Goal: Task Accomplishment & Management: Complete application form

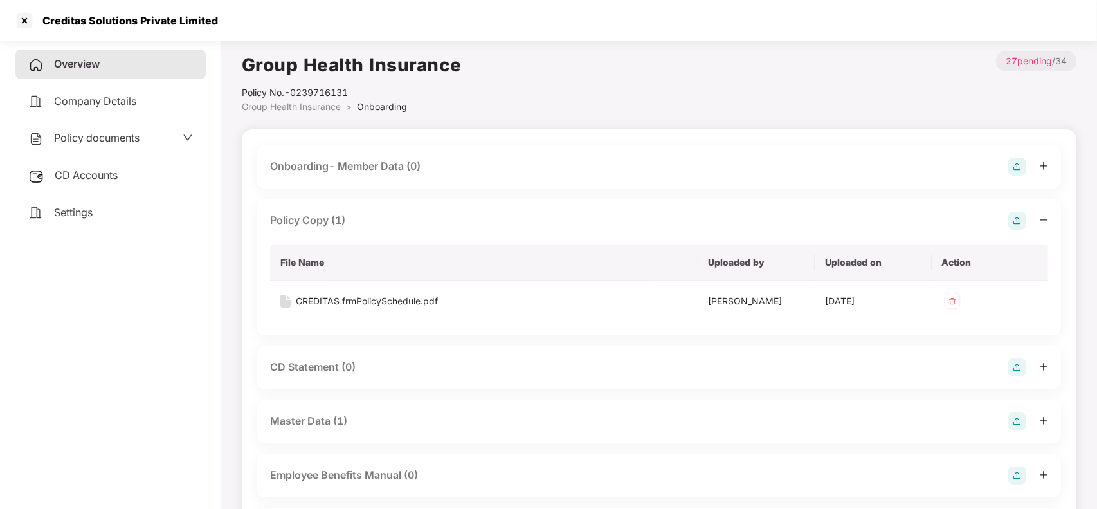
click at [21, 23] on div at bounding box center [24, 20] width 21 height 21
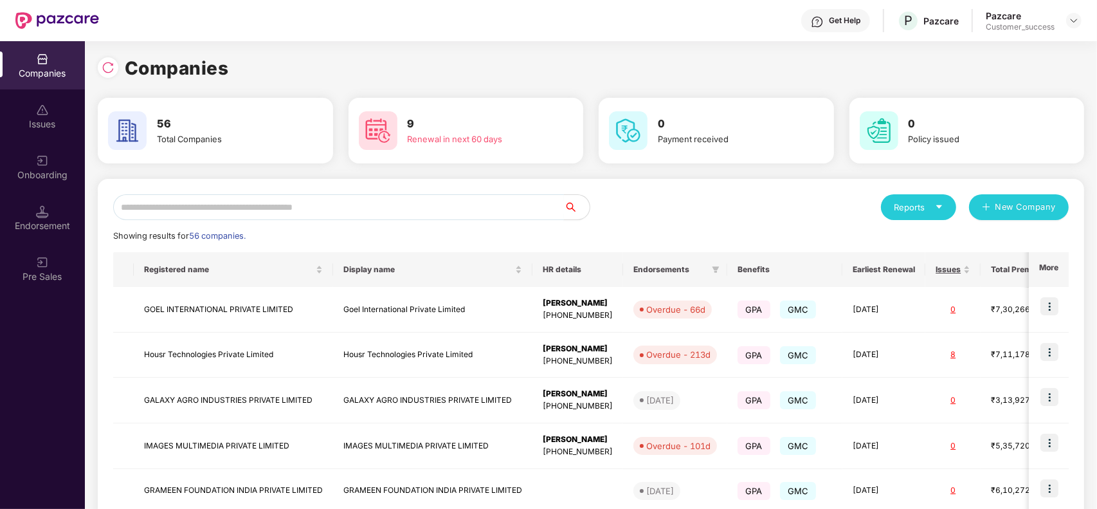
click at [219, 214] on input "text" at bounding box center [338, 207] width 451 height 26
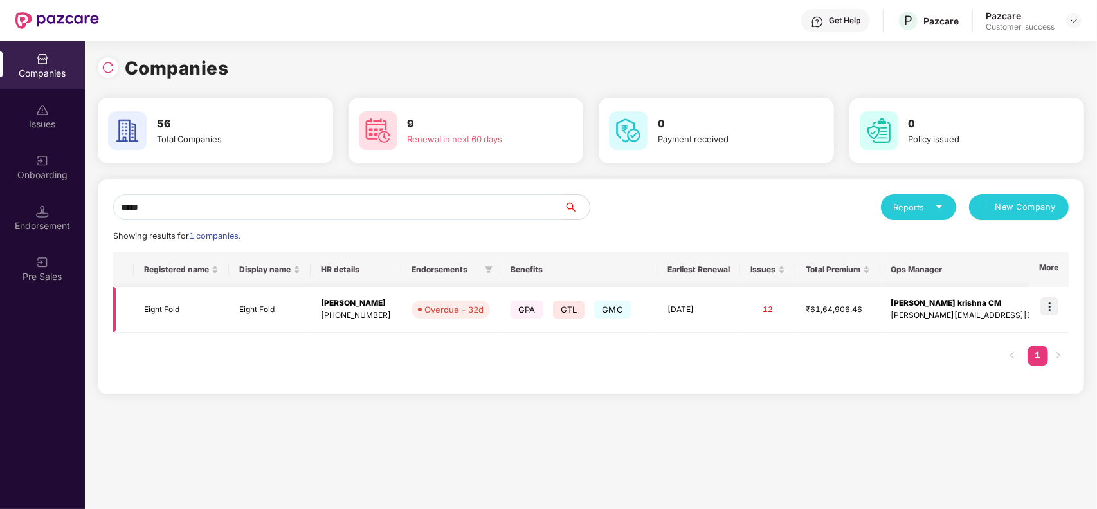
type input "*****"
click at [1050, 304] on img at bounding box center [1050, 306] width 18 height 18
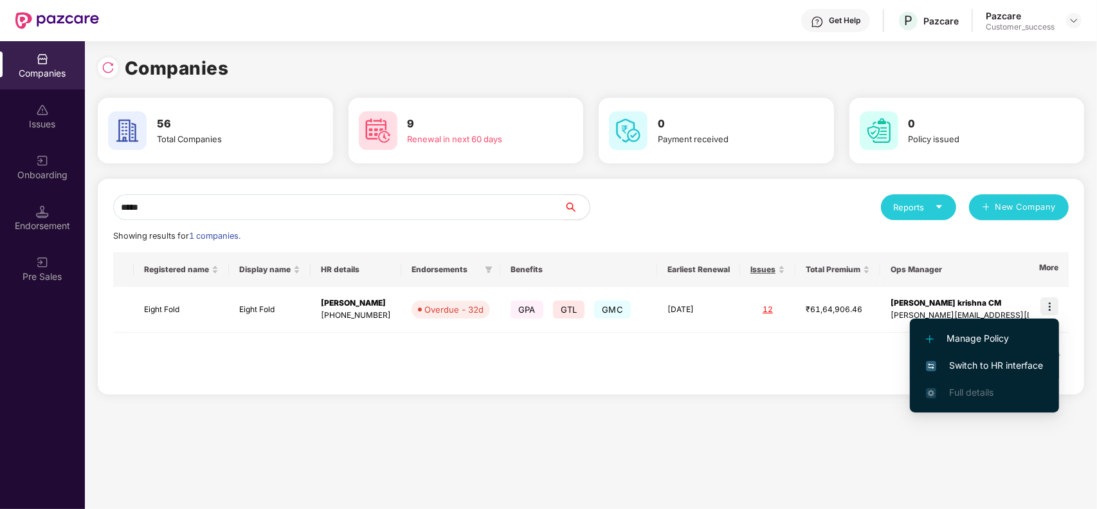
click at [976, 360] on span "Switch to HR interface" at bounding box center [984, 365] width 117 height 14
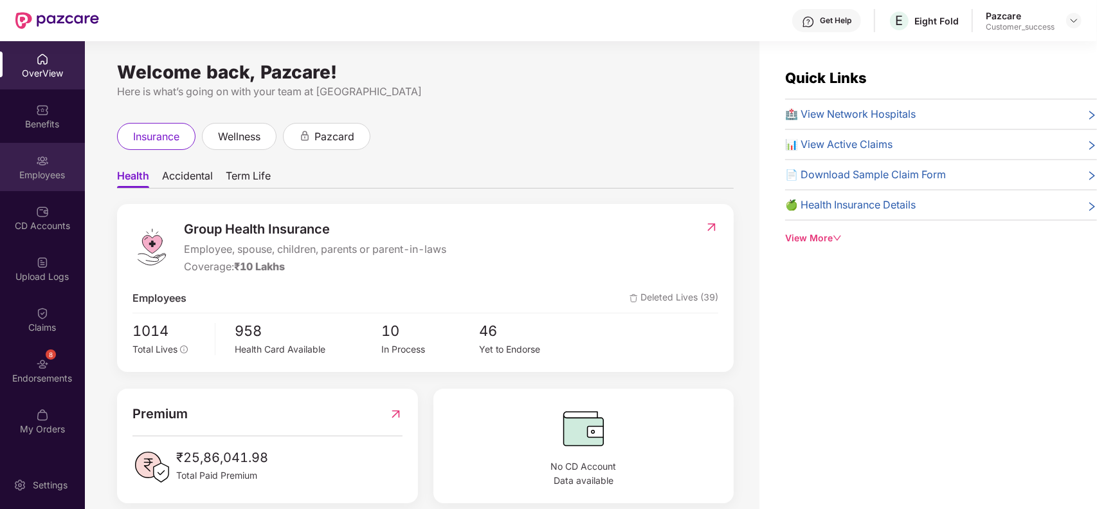
click at [49, 156] on div "Employees" at bounding box center [42, 167] width 85 height 48
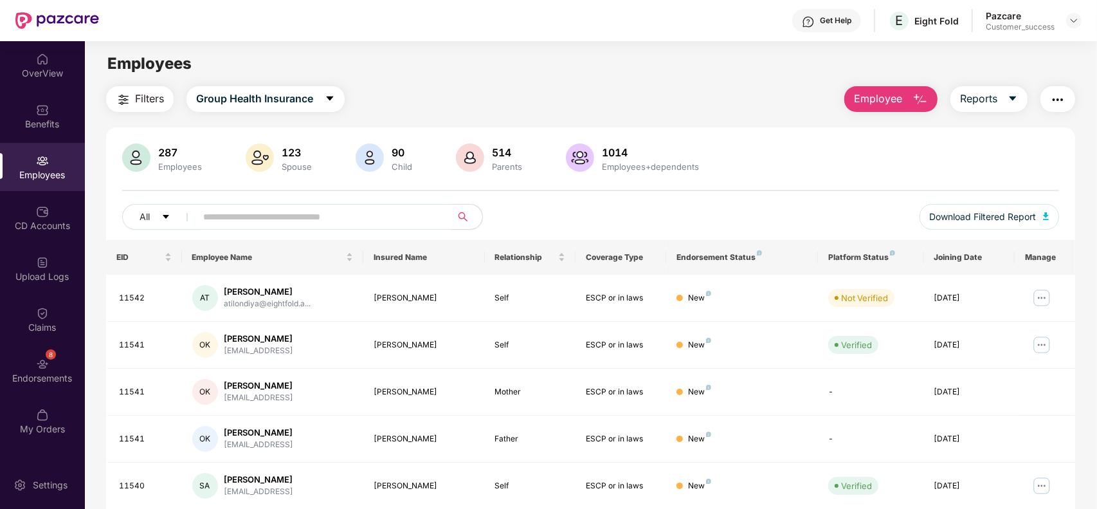
click at [309, 222] on input "text" at bounding box center [318, 216] width 231 height 19
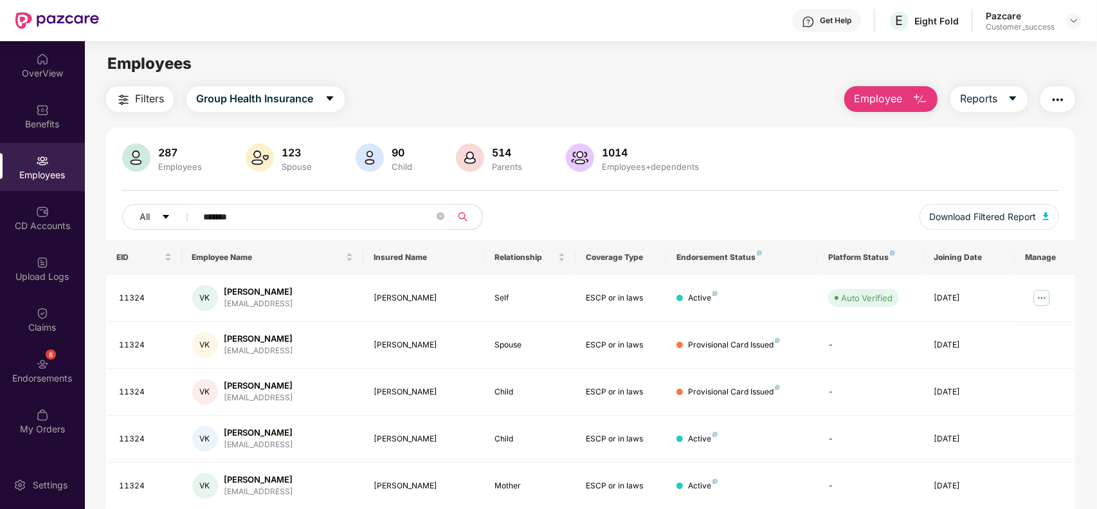
type input "*******"
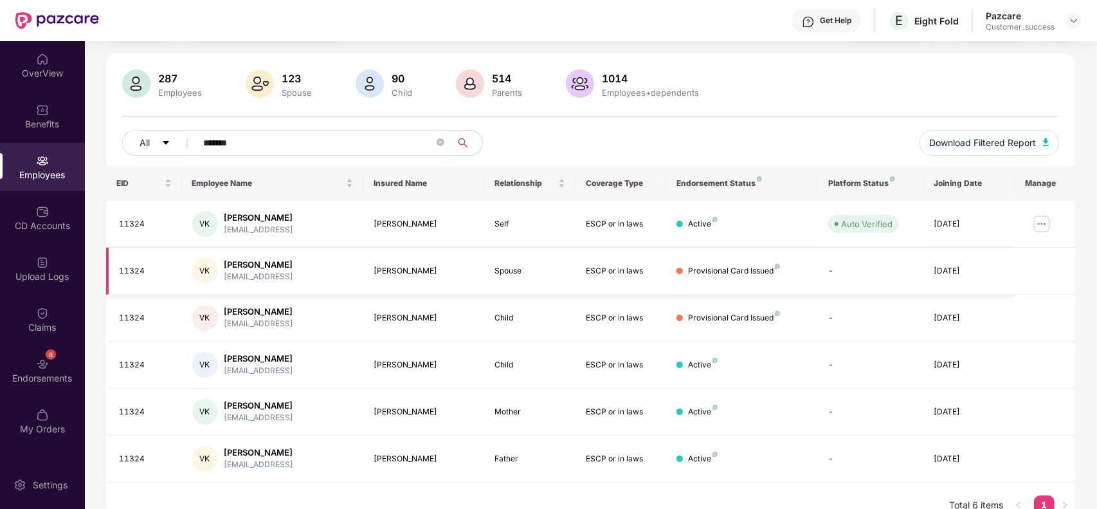
scroll to position [75, 0]
click at [1045, 230] on img at bounding box center [1042, 223] width 21 height 21
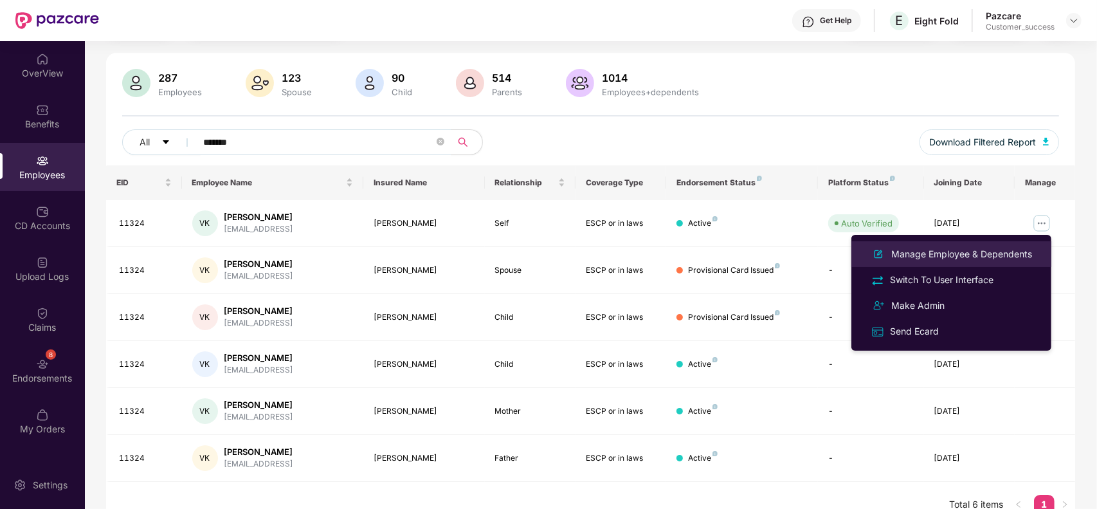
click at [961, 258] on div "Manage Employee & Dependents" at bounding box center [962, 254] width 146 height 14
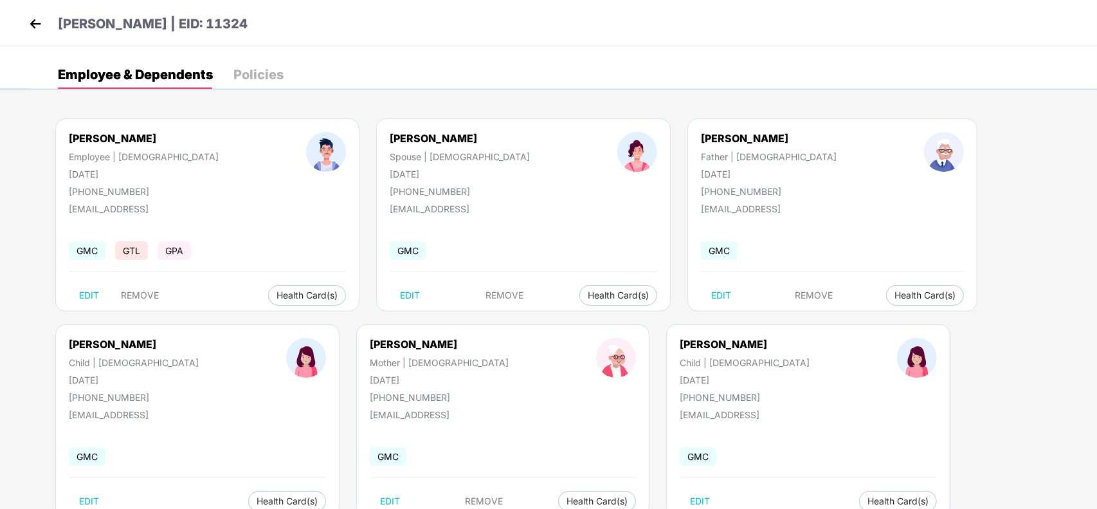
scroll to position [40, 0]
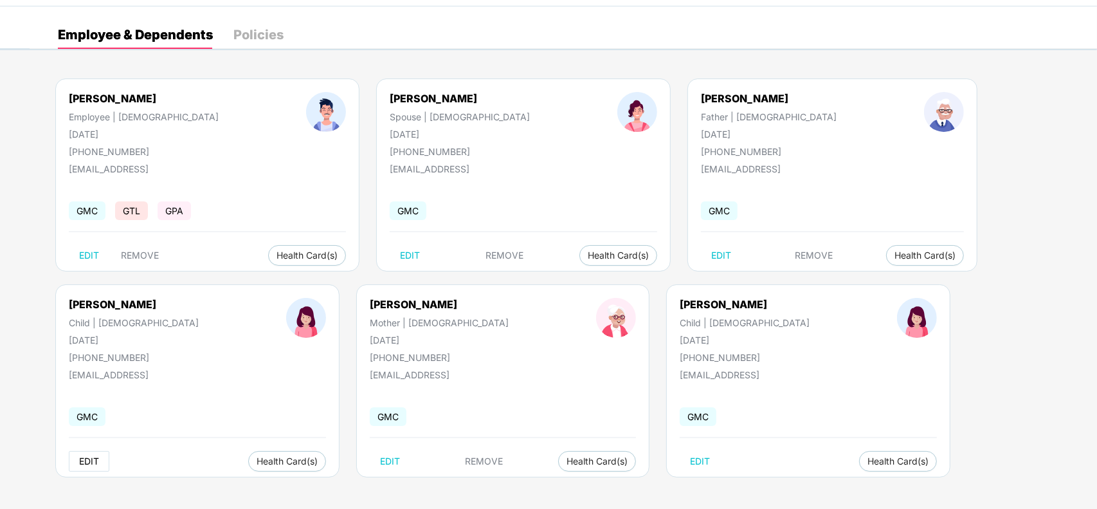
click at [109, 451] on button "EDIT" at bounding box center [89, 461] width 41 height 21
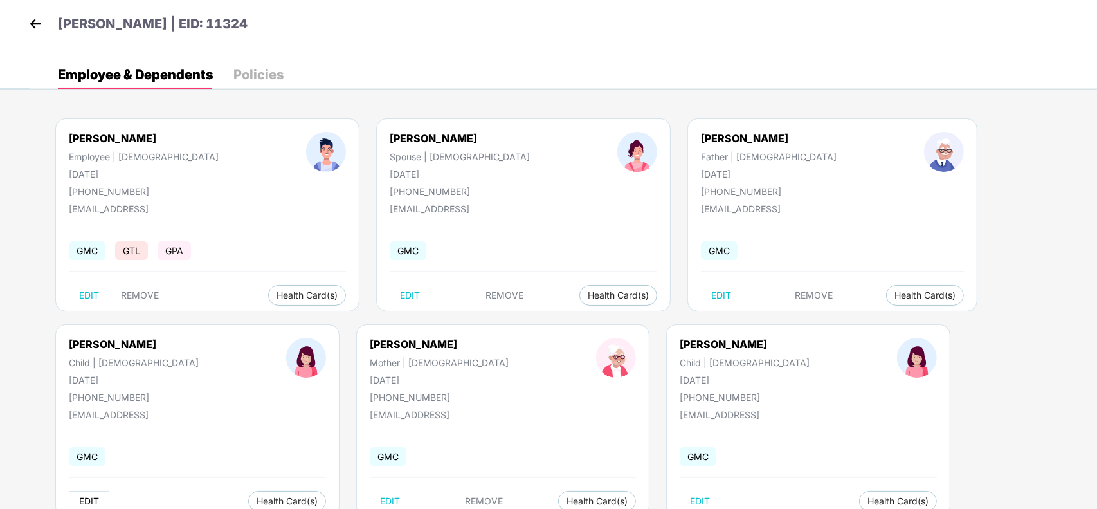
select select "*****"
select select "******"
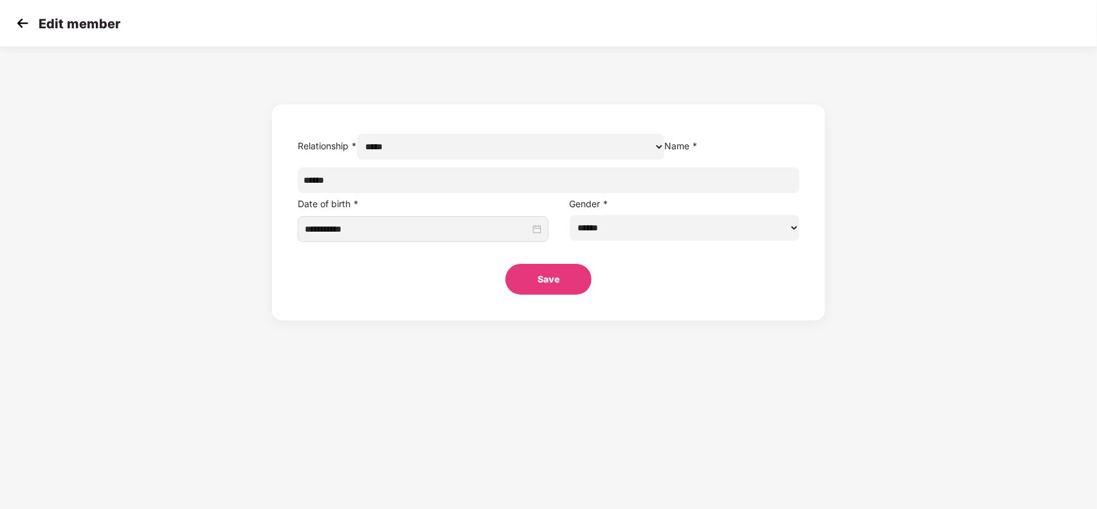
click at [486, 193] on input "*****" at bounding box center [549, 180] width 502 height 26
type input "**********"
click at [540, 295] on button "Save" at bounding box center [548, 279] width 86 height 31
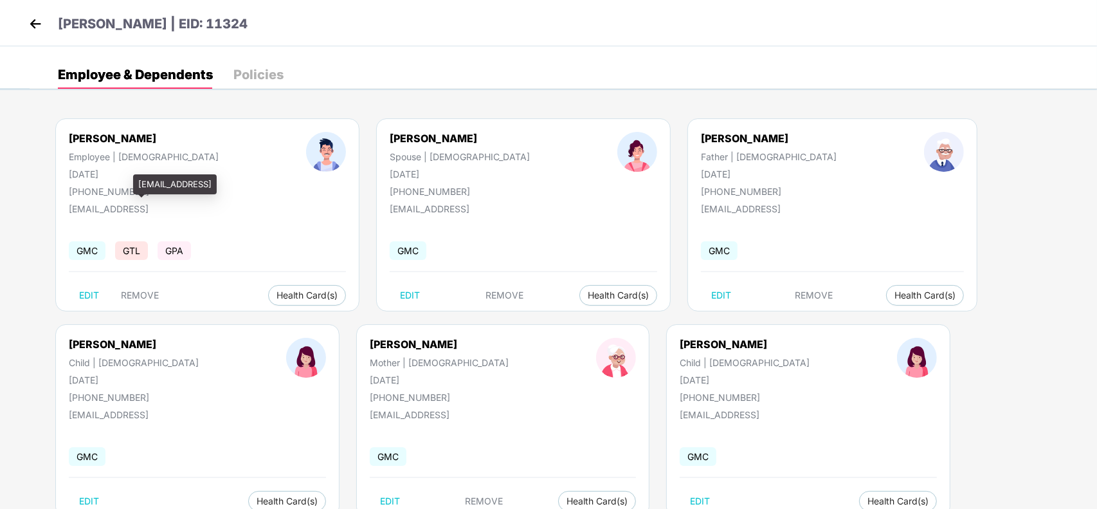
click at [152, 209] on div "[EMAIL_ADDRESS]" at bounding box center [133, 208] width 129 height 11
copy div "[EMAIL_ADDRESS]"
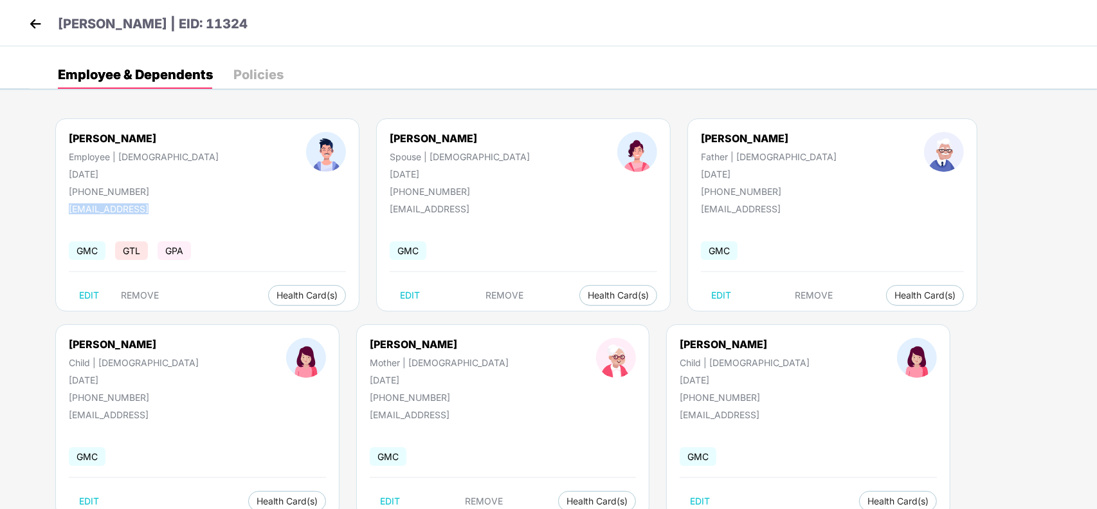
click at [37, 28] on img at bounding box center [35, 23] width 19 height 19
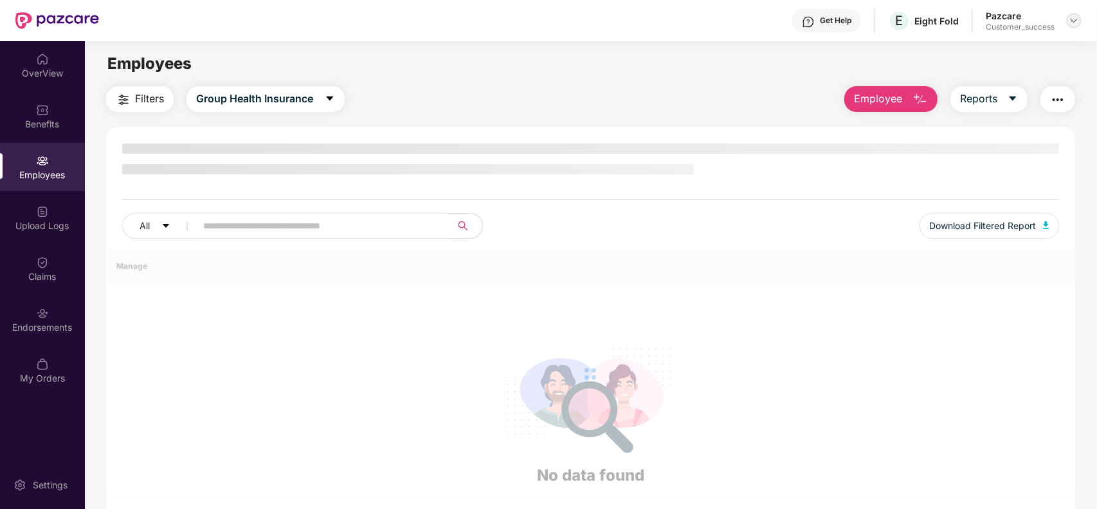
click at [1078, 26] on div at bounding box center [1073, 20] width 15 height 15
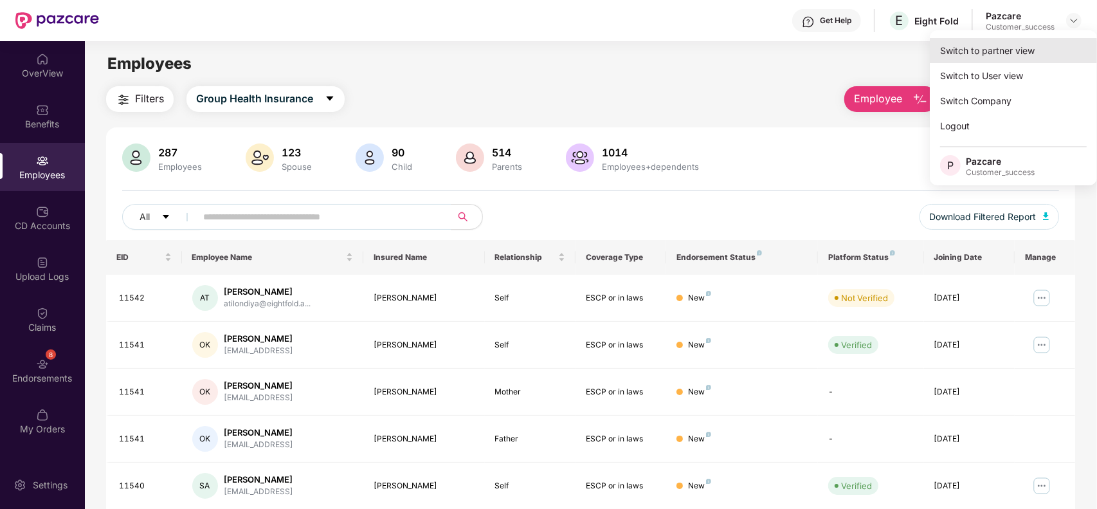
click at [1048, 39] on div "Switch to partner view" at bounding box center [1013, 50] width 167 height 25
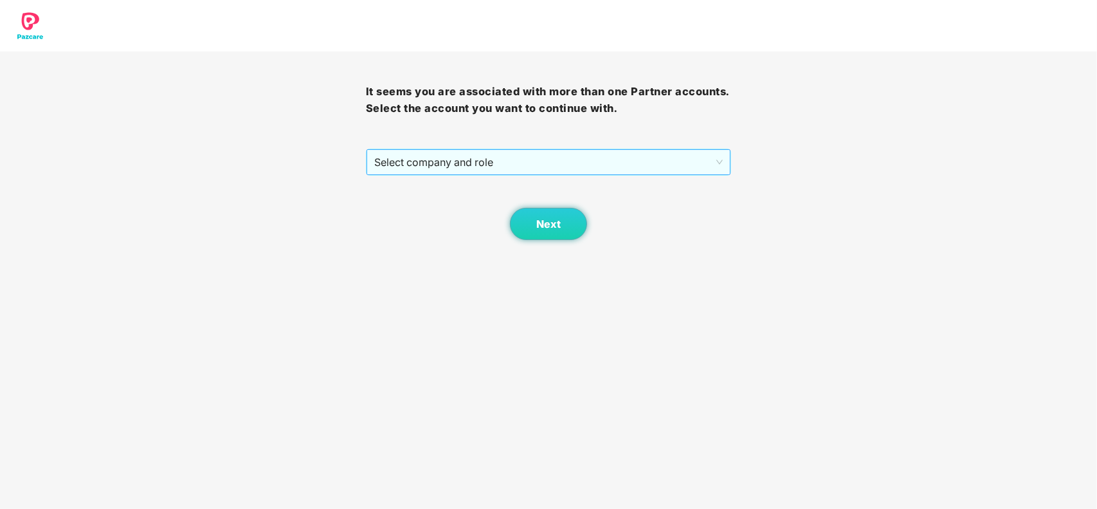
click at [587, 156] on span "Select company and role" at bounding box center [548, 162] width 349 height 24
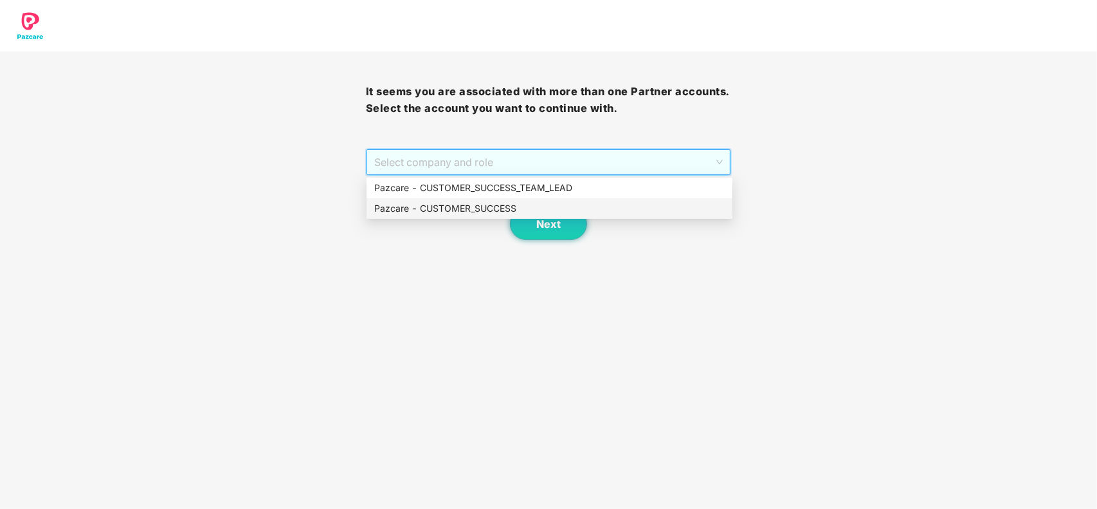
click at [452, 206] on div "Pazcare - CUSTOMER_SUCCESS" at bounding box center [549, 208] width 350 height 14
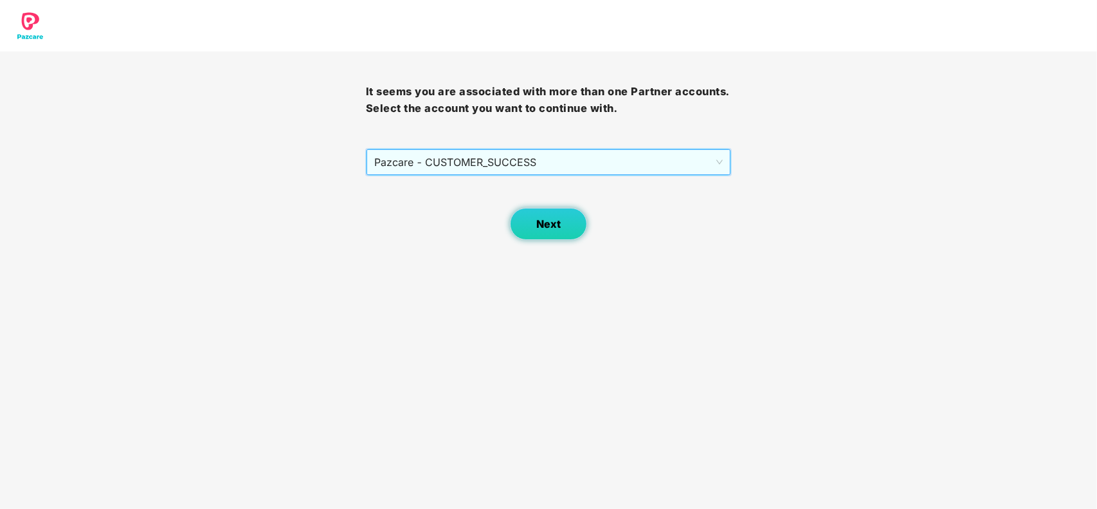
click at [542, 228] on span "Next" at bounding box center [548, 224] width 24 height 12
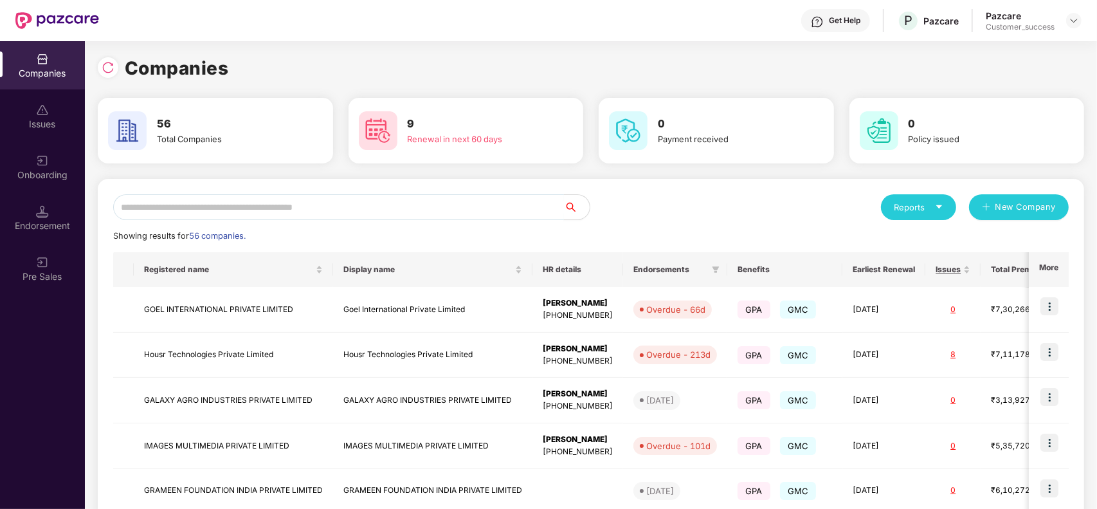
click at [362, 213] on input "text" at bounding box center [338, 207] width 451 height 26
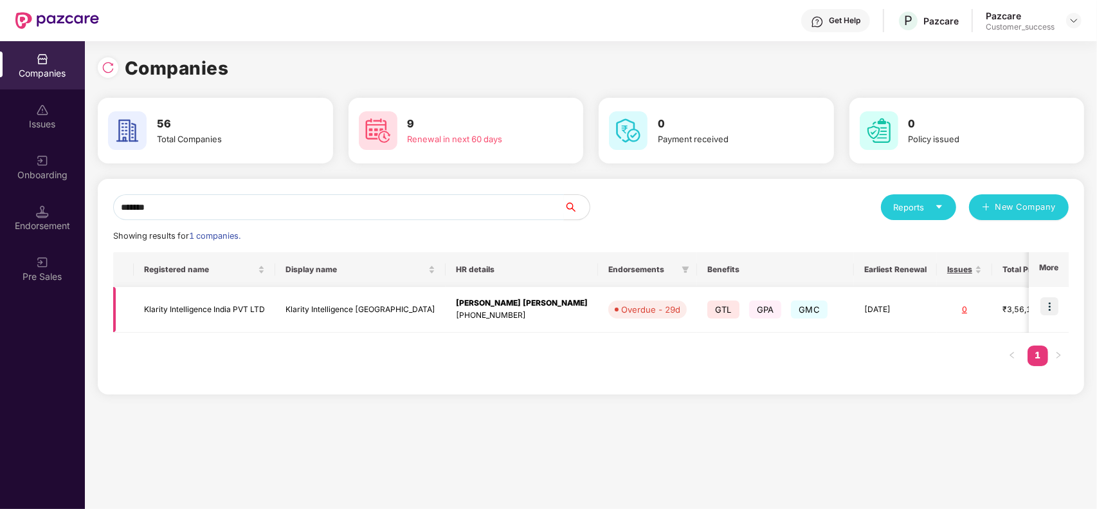
type input "*******"
click at [1049, 307] on img at bounding box center [1050, 306] width 18 height 18
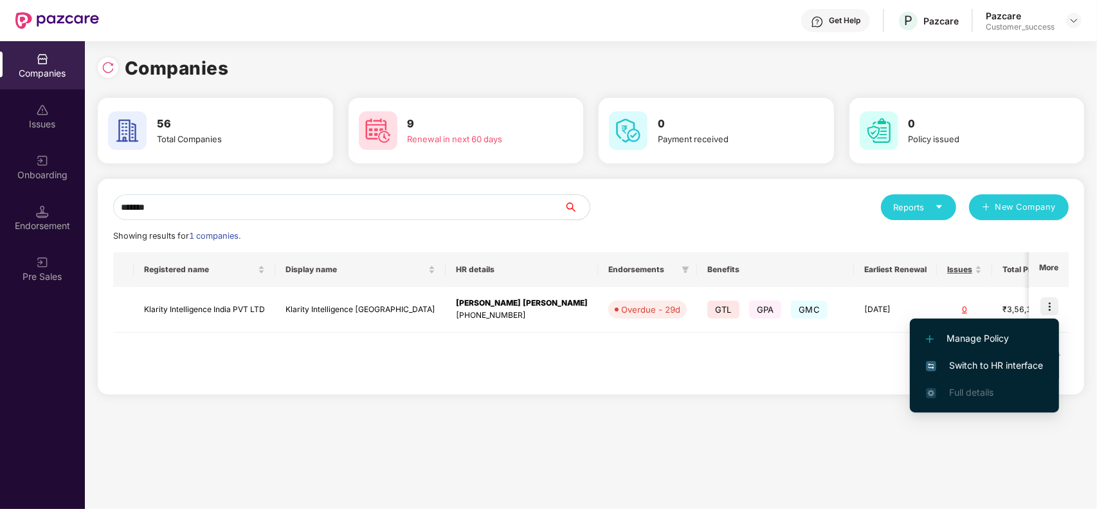
click at [994, 358] on span "Switch to HR interface" at bounding box center [984, 365] width 117 height 14
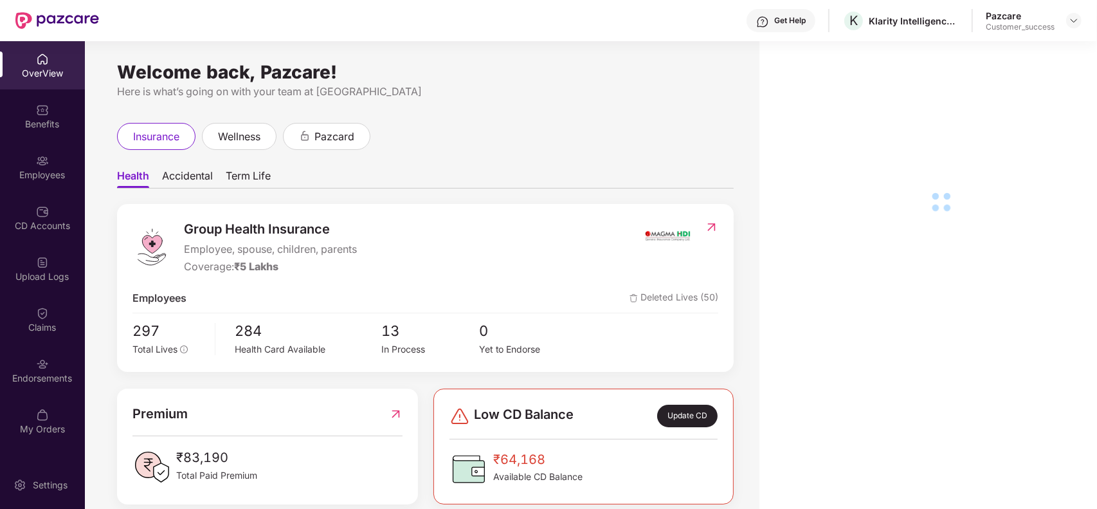
click at [55, 163] on div "Employees" at bounding box center [42, 167] width 85 height 48
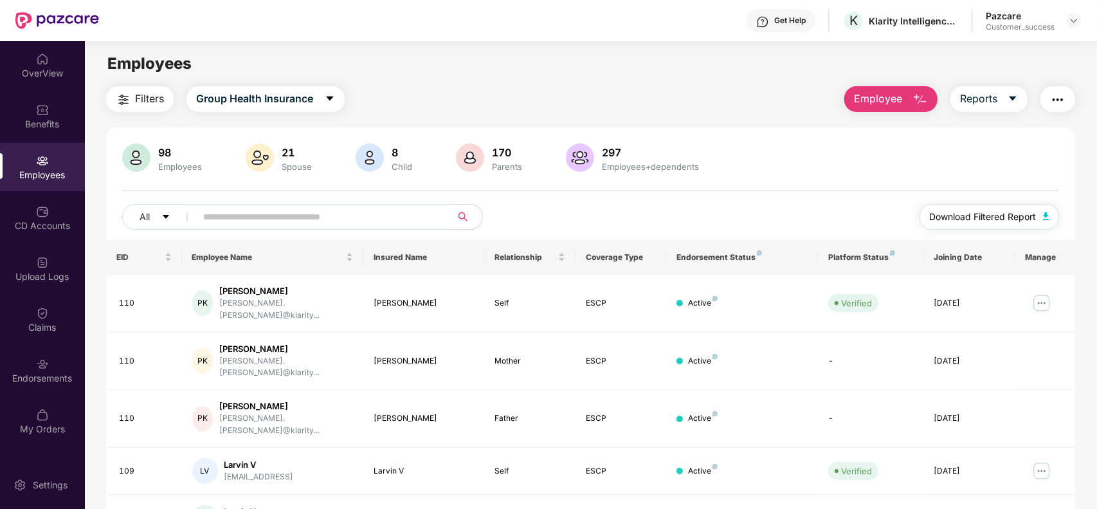
click at [990, 228] on button "Download Filtered Report" at bounding box center [990, 217] width 140 height 26
click at [272, 100] on span "Group Health Insurance" at bounding box center [254, 99] width 117 height 16
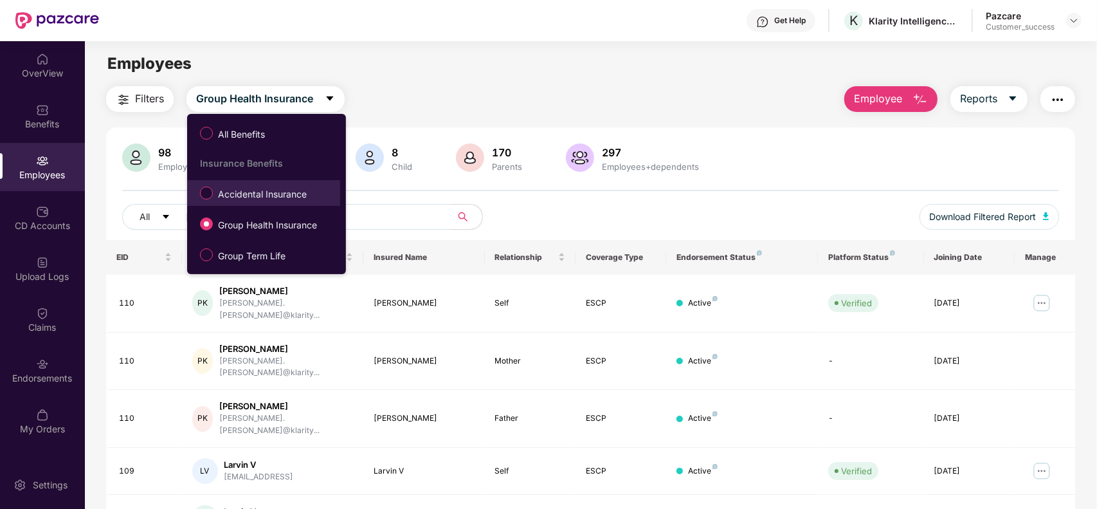
click at [244, 194] on span "Accidental Insurance" at bounding box center [262, 194] width 99 height 14
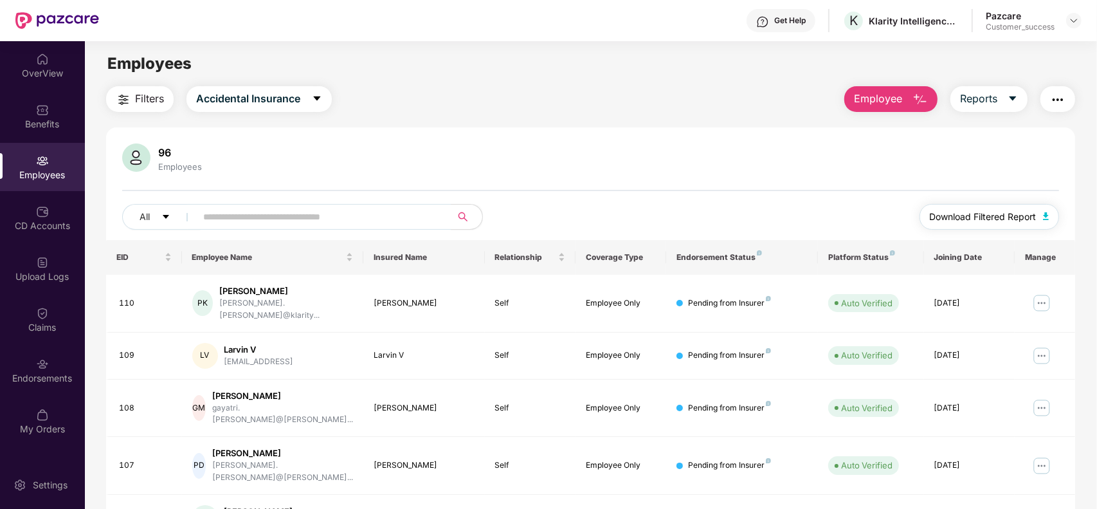
click at [968, 216] on span "Download Filtered Report" at bounding box center [983, 217] width 107 height 14
click at [891, 100] on span "Employee" at bounding box center [878, 99] width 48 height 16
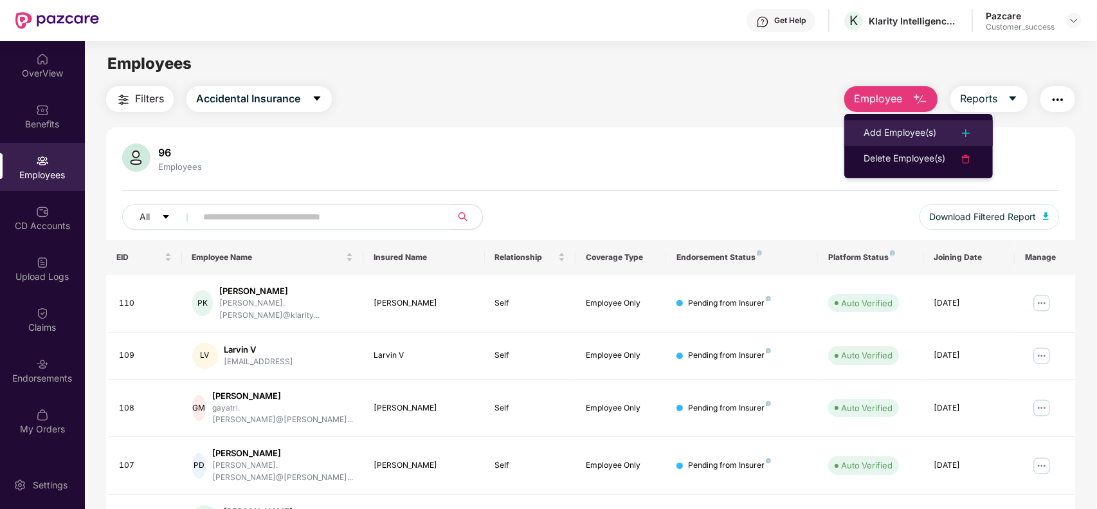
click at [897, 136] on div "Add Employee(s)" at bounding box center [900, 132] width 73 height 15
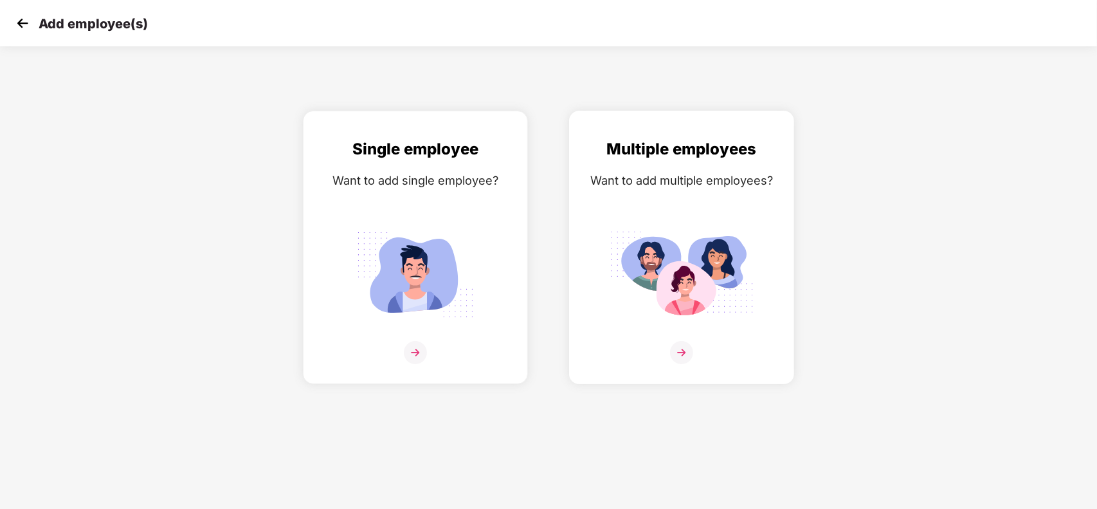
click at [724, 257] on img at bounding box center [682, 274] width 144 height 100
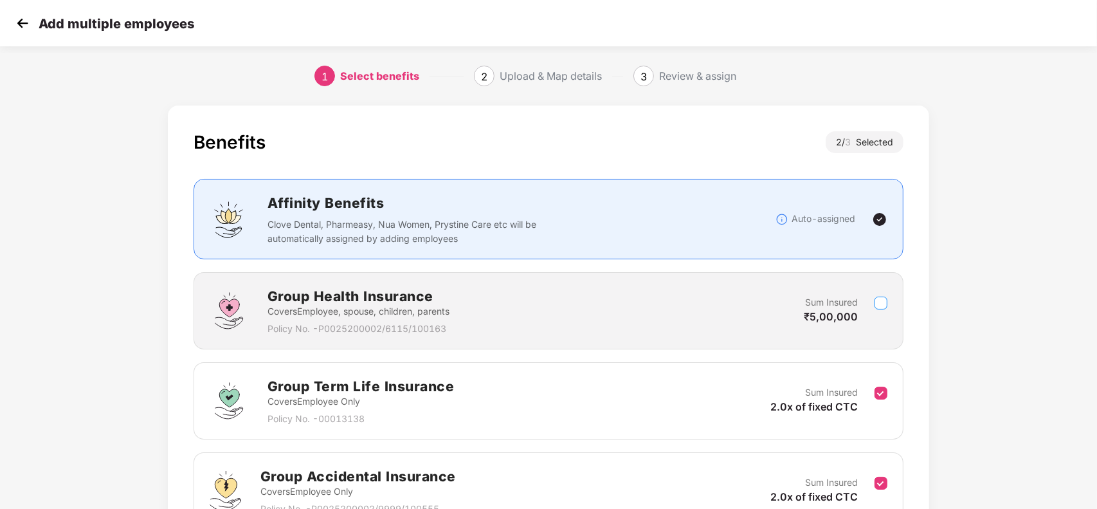
scroll to position [133, 0]
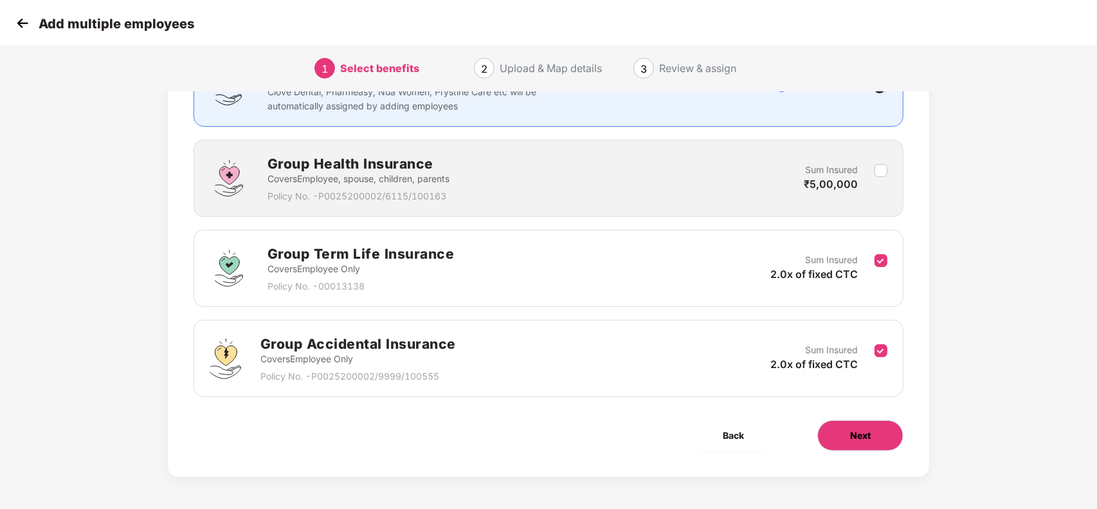
click at [855, 444] on button "Next" at bounding box center [860, 435] width 86 height 31
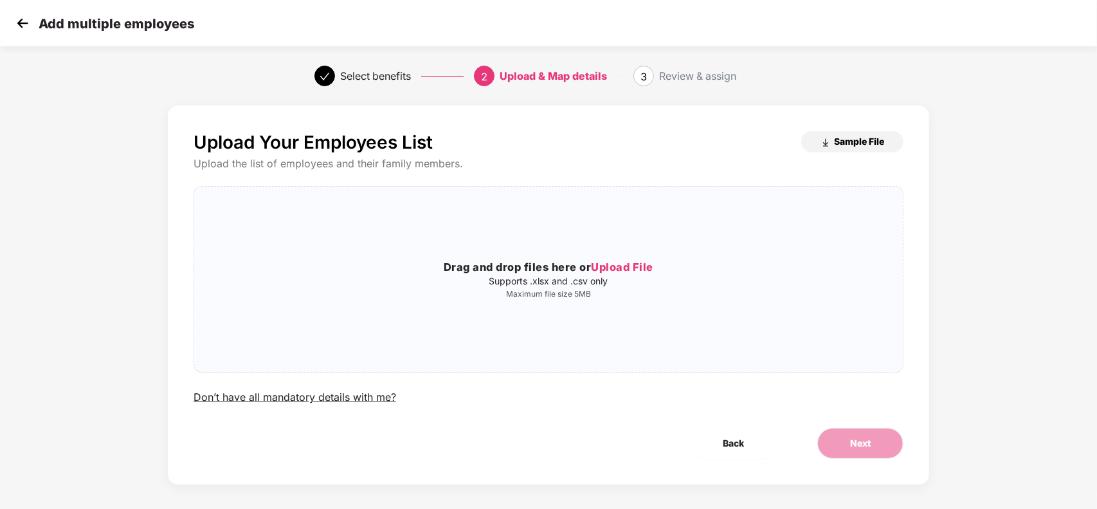
click at [860, 132] on button "Sample File" at bounding box center [852, 141] width 102 height 21
click at [16, 19] on img at bounding box center [22, 23] width 19 height 19
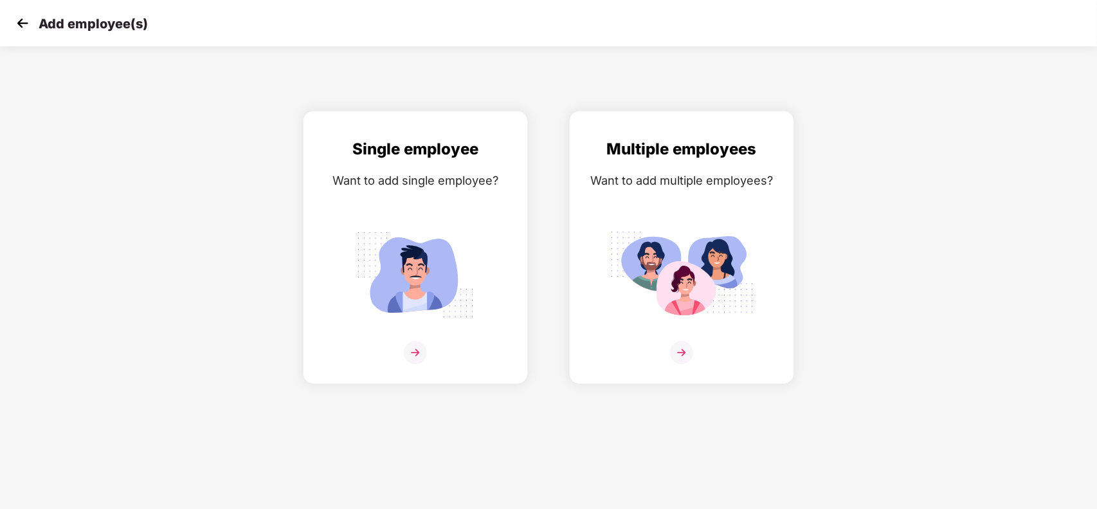
click at [16, 19] on img at bounding box center [22, 23] width 19 height 19
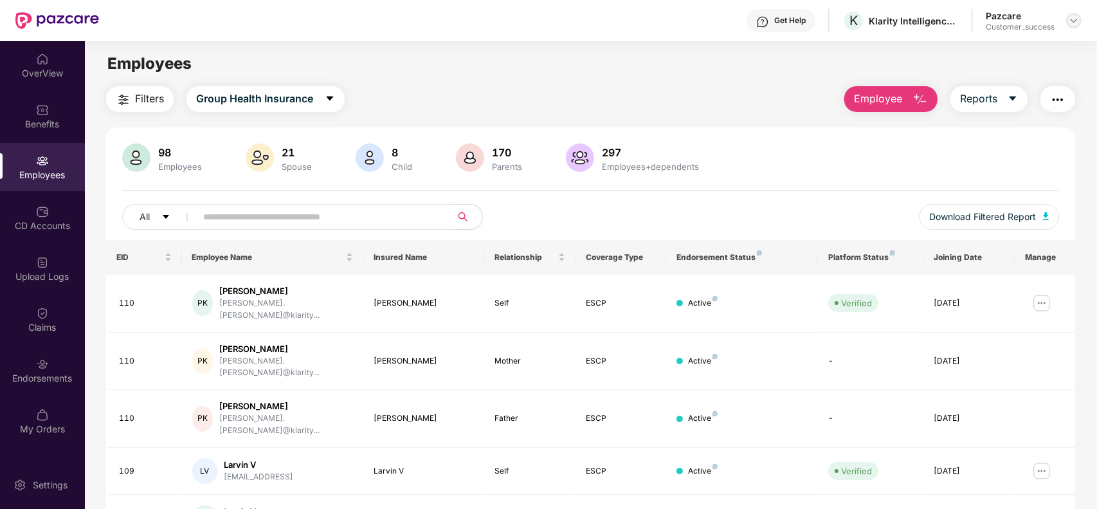
click at [1072, 23] on img at bounding box center [1074, 20] width 10 height 10
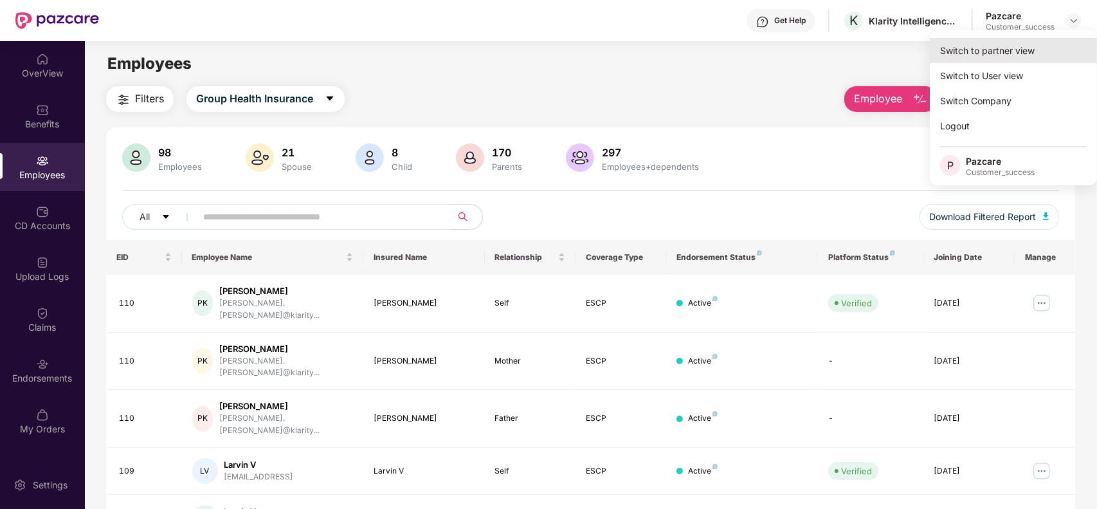
click at [1029, 49] on div "Switch to partner view" at bounding box center [1013, 50] width 167 height 25
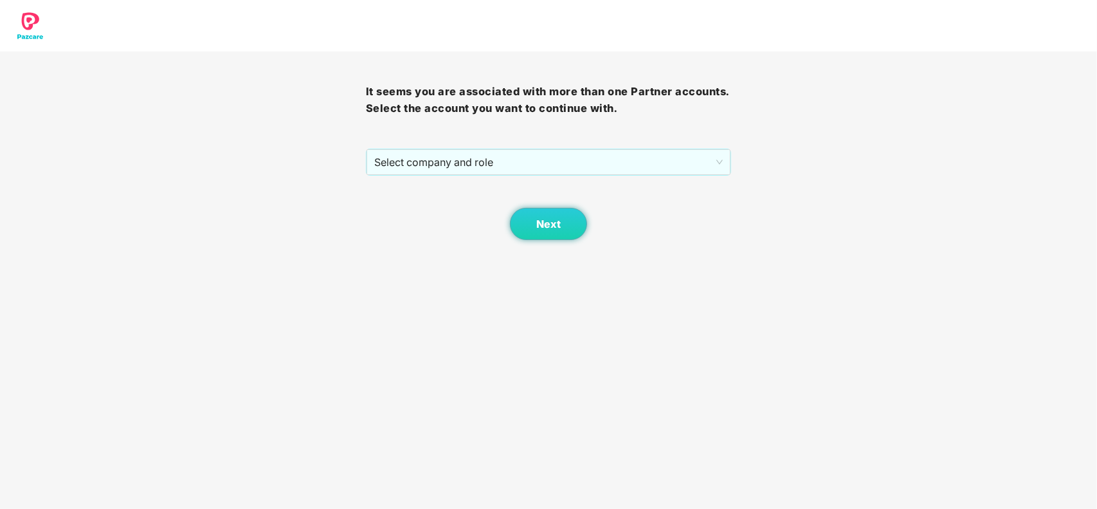
click at [718, 142] on div "It seems you are associated with more than one Partner accounts. Select the acc…" at bounding box center [549, 145] width 366 height 188
click at [714, 151] on span "Select company and role" at bounding box center [548, 162] width 349 height 24
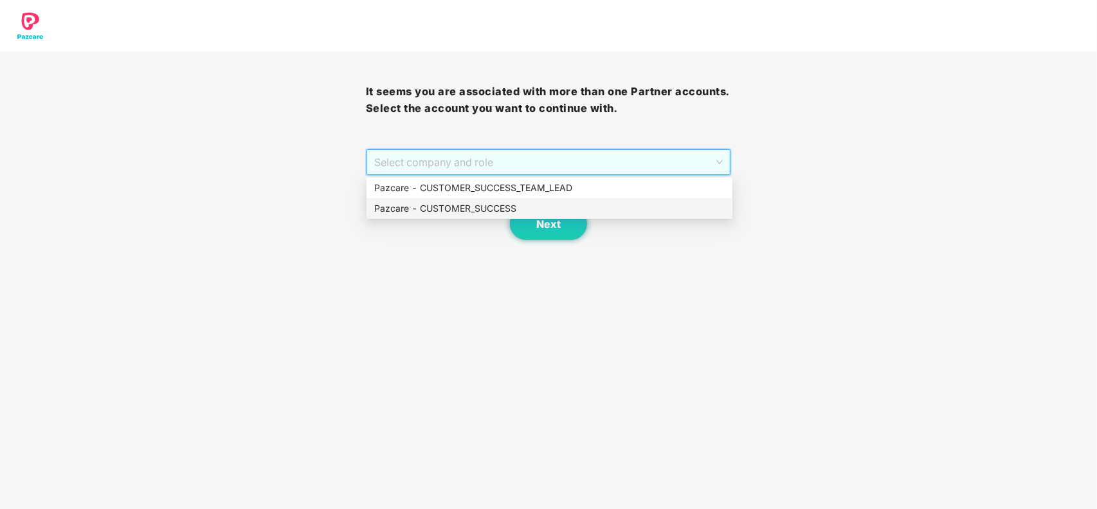
click at [705, 201] on div "Pazcare - CUSTOMER_SUCCESS" at bounding box center [549, 208] width 350 height 14
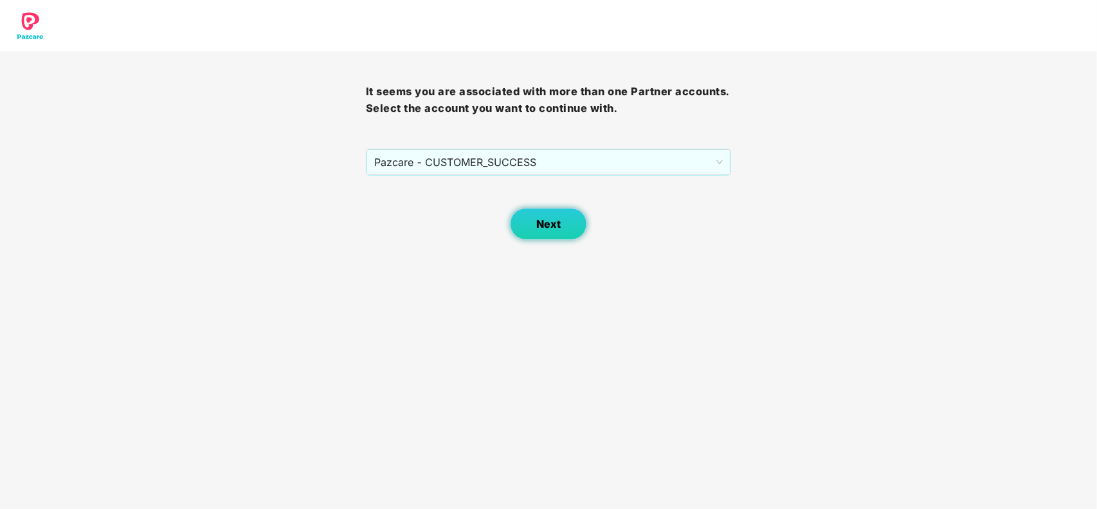
click at [579, 224] on button "Next" at bounding box center [548, 224] width 77 height 32
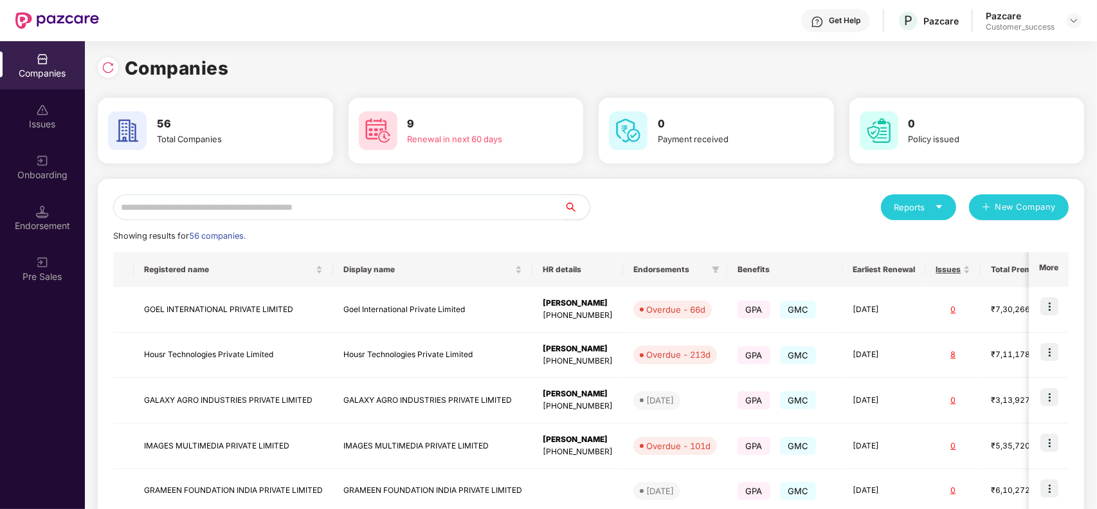
click at [464, 206] on input "text" at bounding box center [338, 207] width 451 height 26
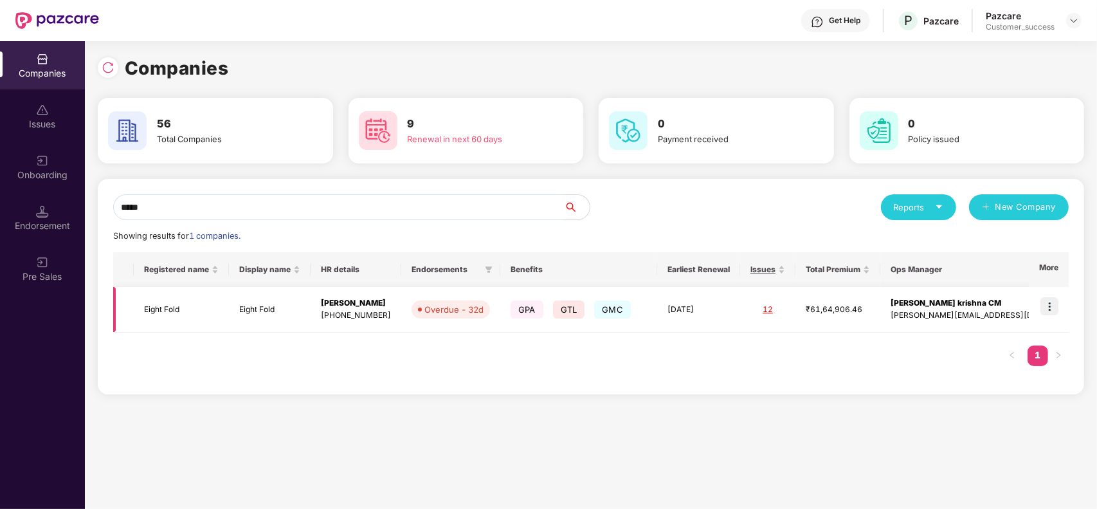
type input "*****"
click at [1050, 307] on img at bounding box center [1050, 306] width 18 height 18
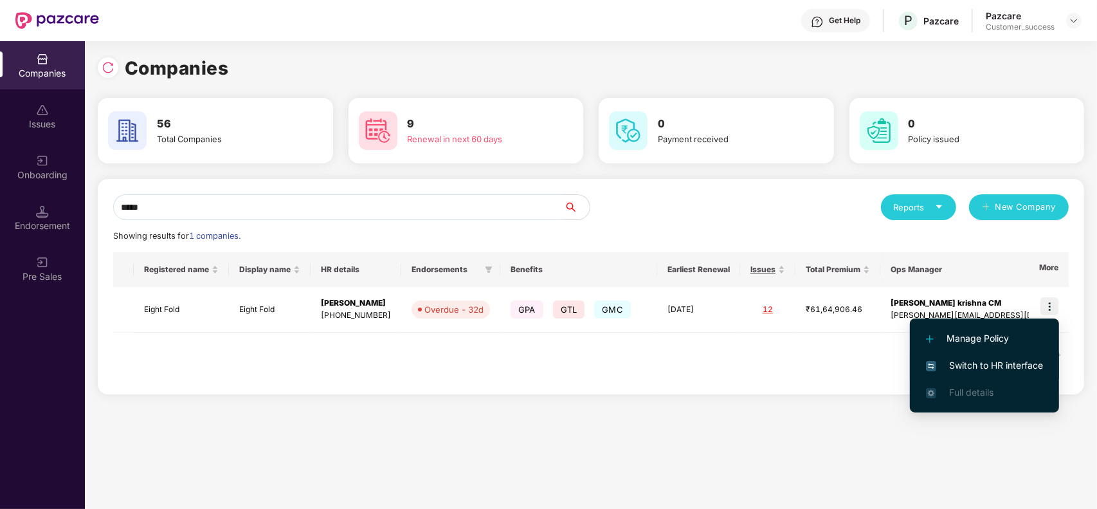
click at [1002, 361] on span "Switch to HR interface" at bounding box center [984, 365] width 117 height 14
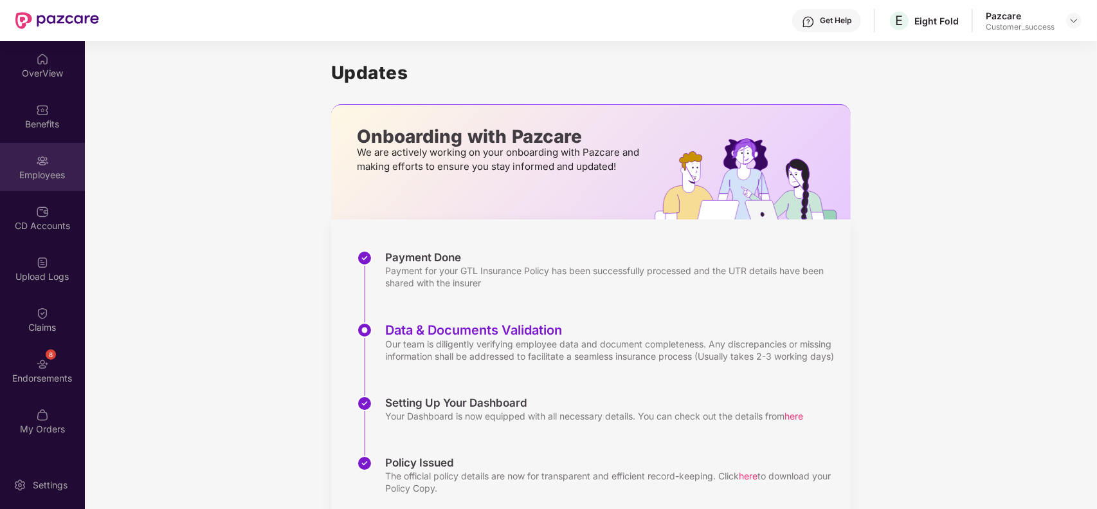
click at [56, 164] on div "Employees" at bounding box center [42, 167] width 85 height 48
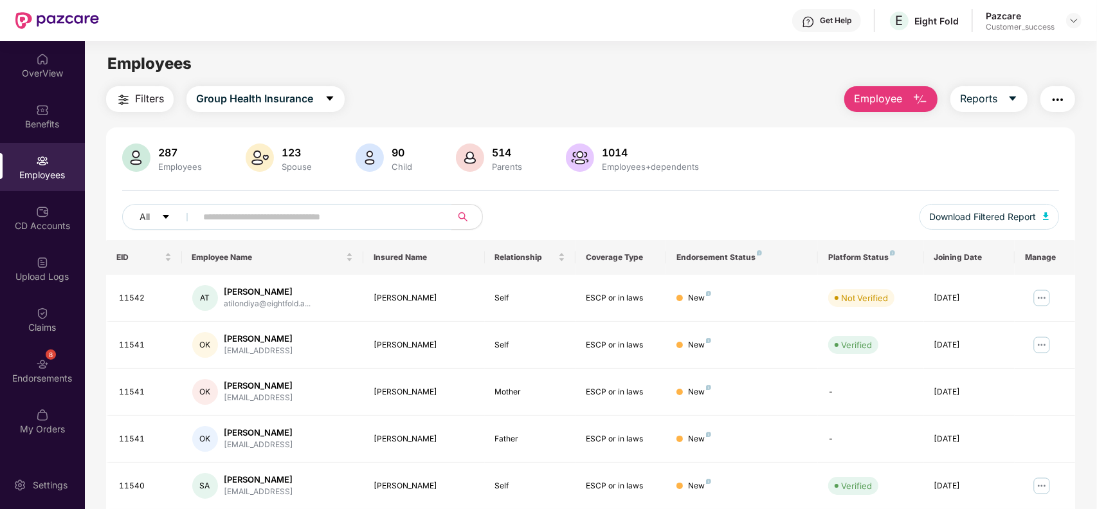
click at [274, 215] on input "text" at bounding box center [318, 216] width 231 height 19
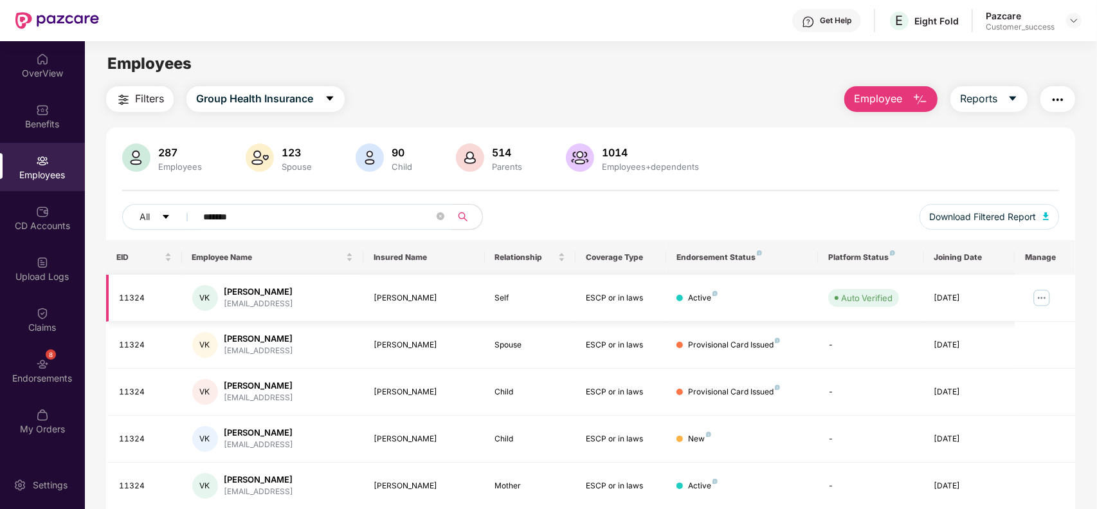
type input "*******"
click at [1040, 295] on img at bounding box center [1042, 297] width 21 height 21
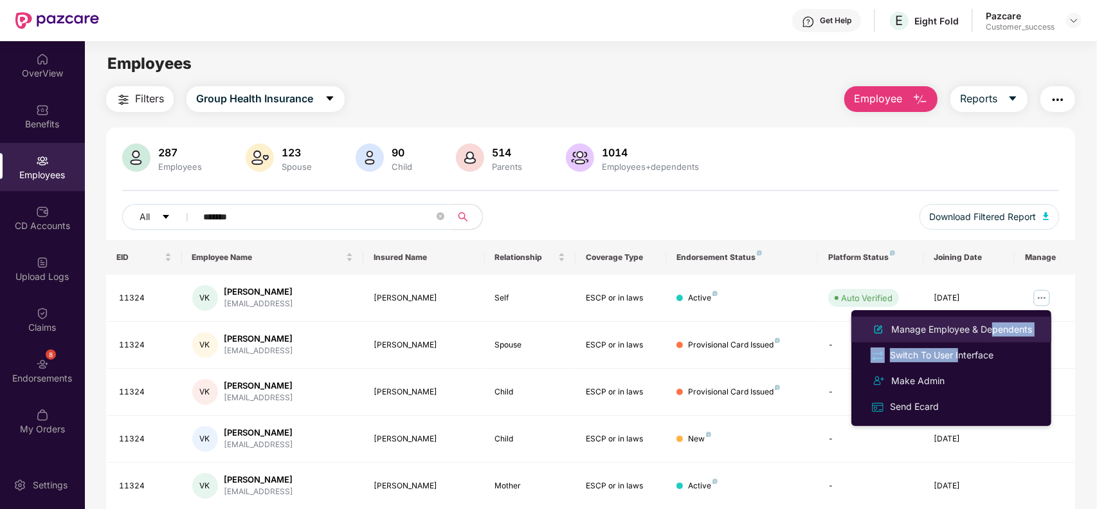
drag, startPoint x: 959, startPoint y: 354, endPoint x: 985, endPoint y: 334, distance: 32.2
click at [985, 334] on ul "Manage Employee & Dependents Switch To User Interface Make Admin Send Ecard" at bounding box center [951, 368] width 200 height 116
click at [985, 334] on div "Manage Employee & Dependents" at bounding box center [962, 329] width 146 height 14
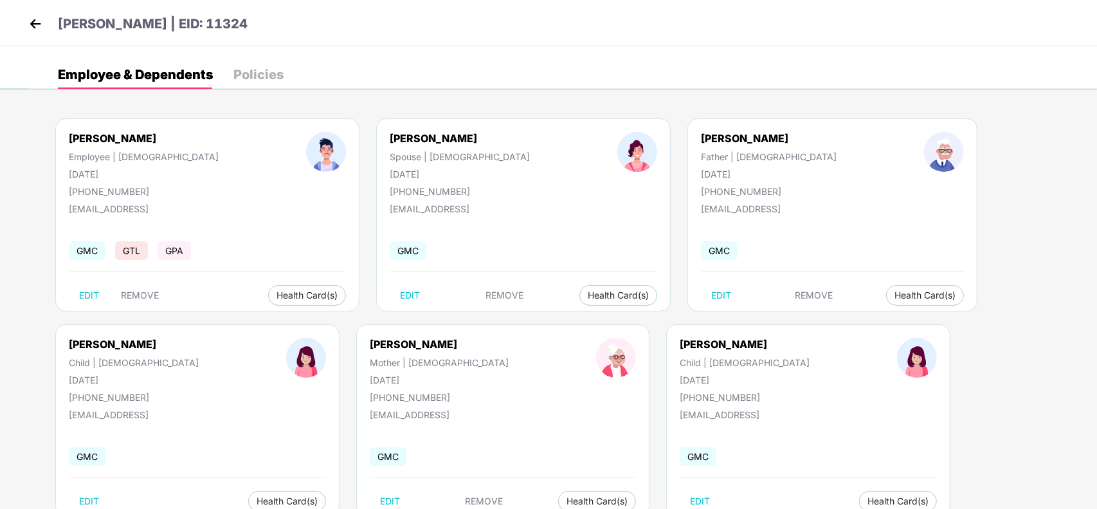
scroll to position [40, 0]
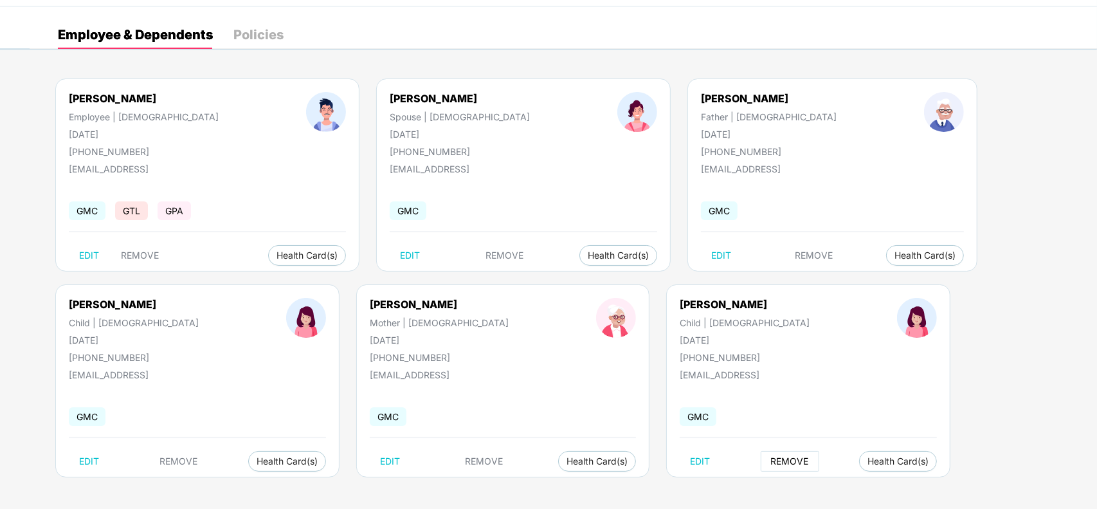
click at [771, 460] on span "REMOVE" at bounding box center [790, 461] width 38 height 10
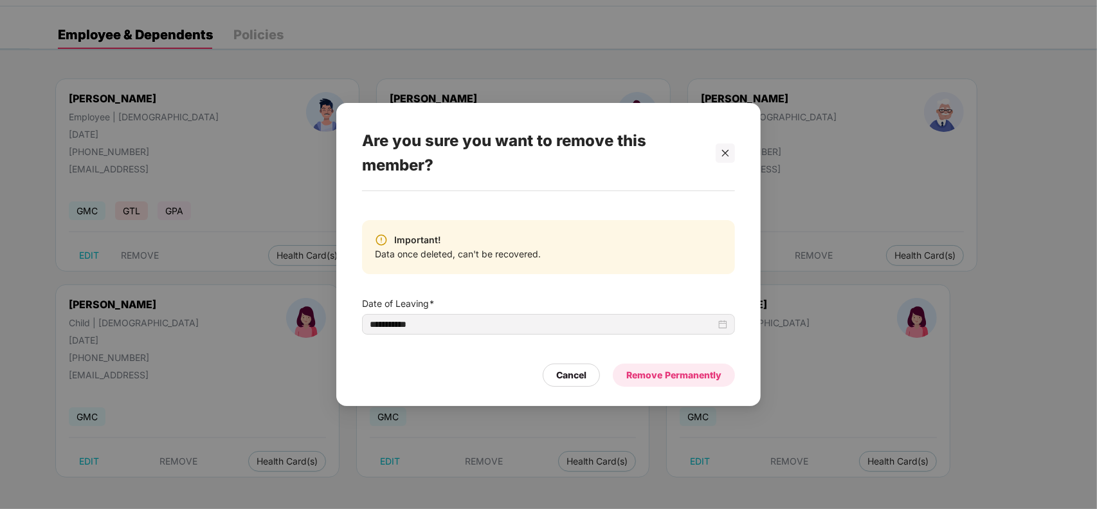
click at [648, 377] on div "Remove Permanently" at bounding box center [673, 375] width 95 height 14
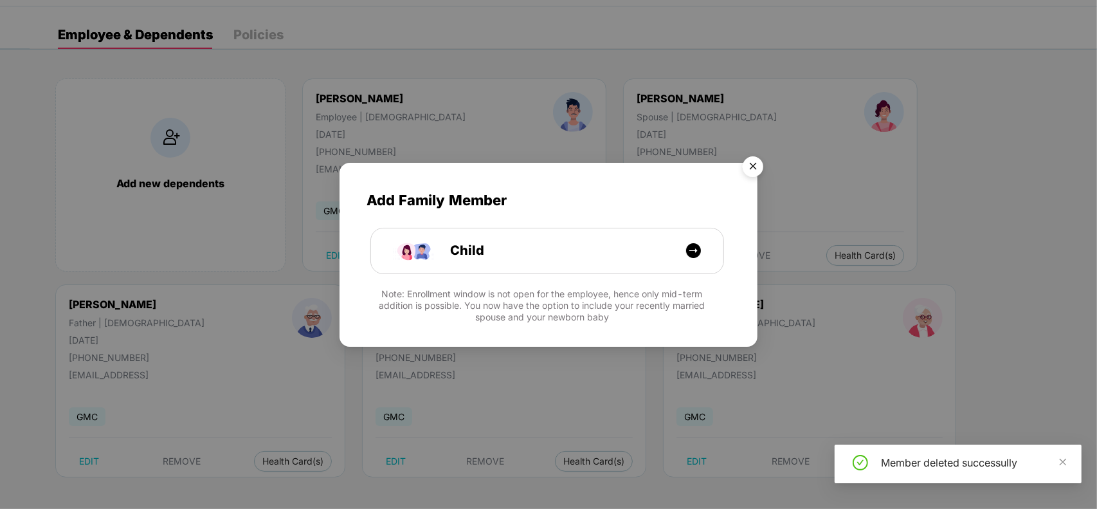
click at [744, 162] on img "Close" at bounding box center [753, 168] width 36 height 36
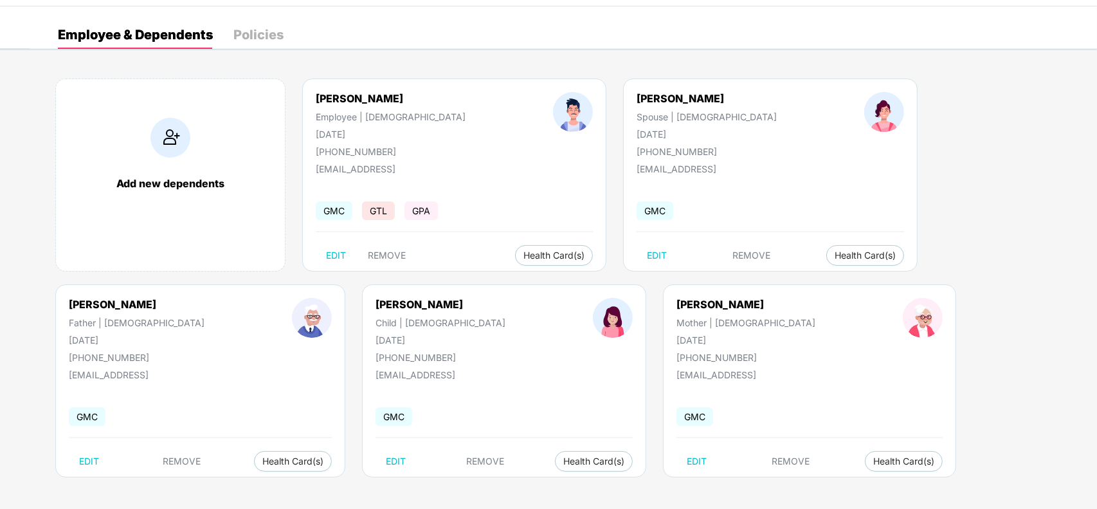
scroll to position [0, 0]
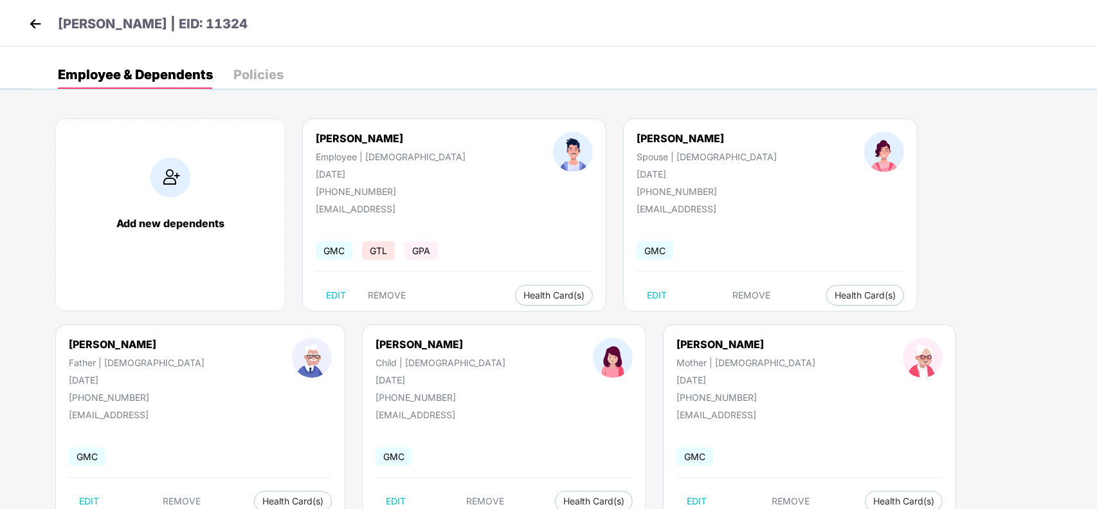
click at [39, 26] on img at bounding box center [35, 23] width 19 height 19
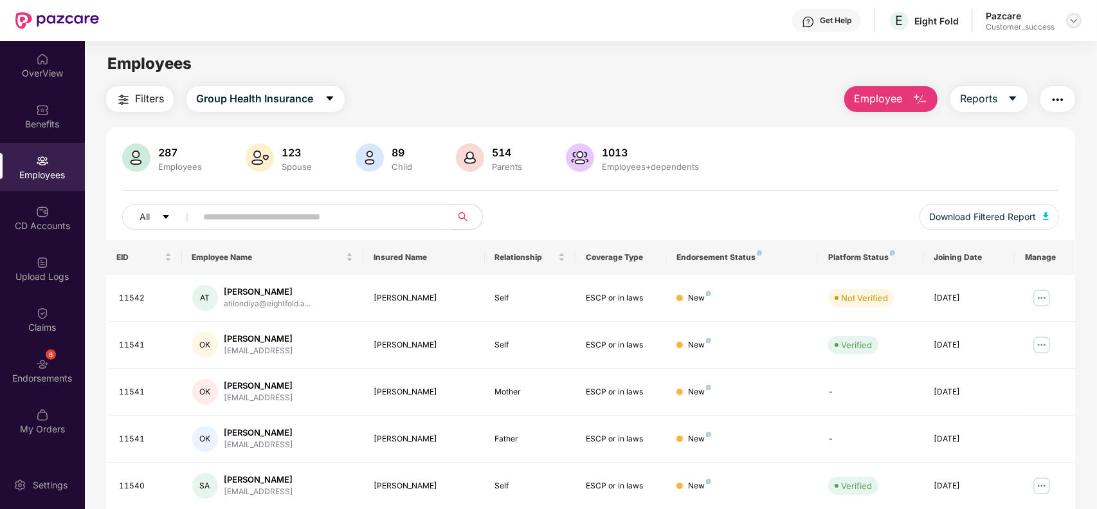
click at [1078, 17] on img at bounding box center [1074, 20] width 10 height 10
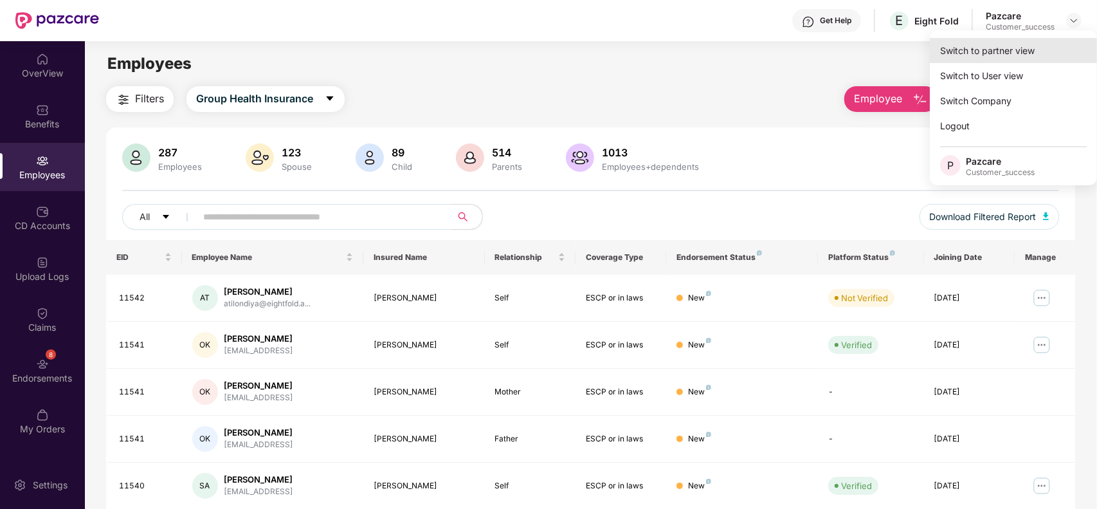
click at [1052, 46] on div "Switch to partner view" at bounding box center [1013, 50] width 167 height 25
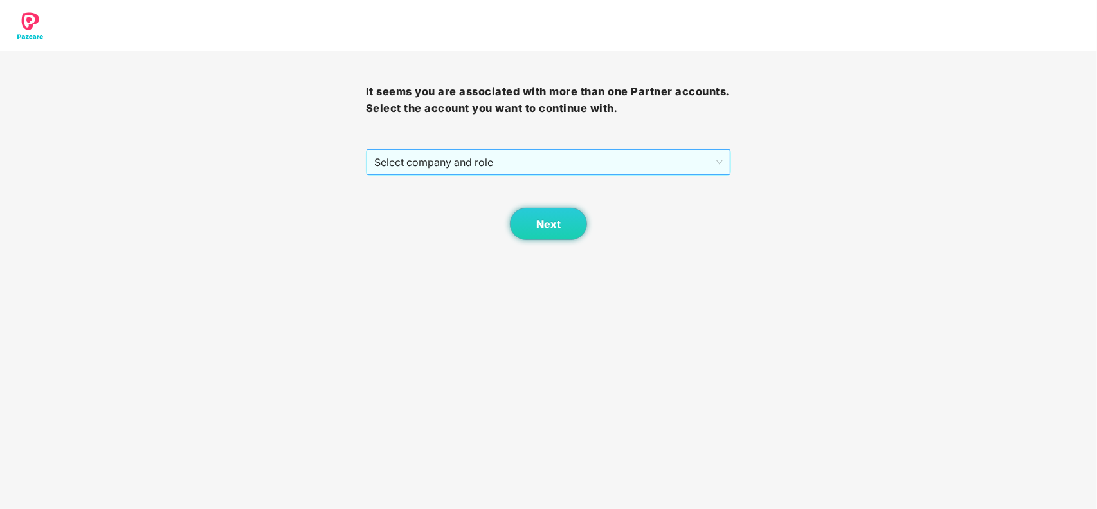
click at [579, 171] on span "Select company and role" at bounding box center [548, 162] width 349 height 24
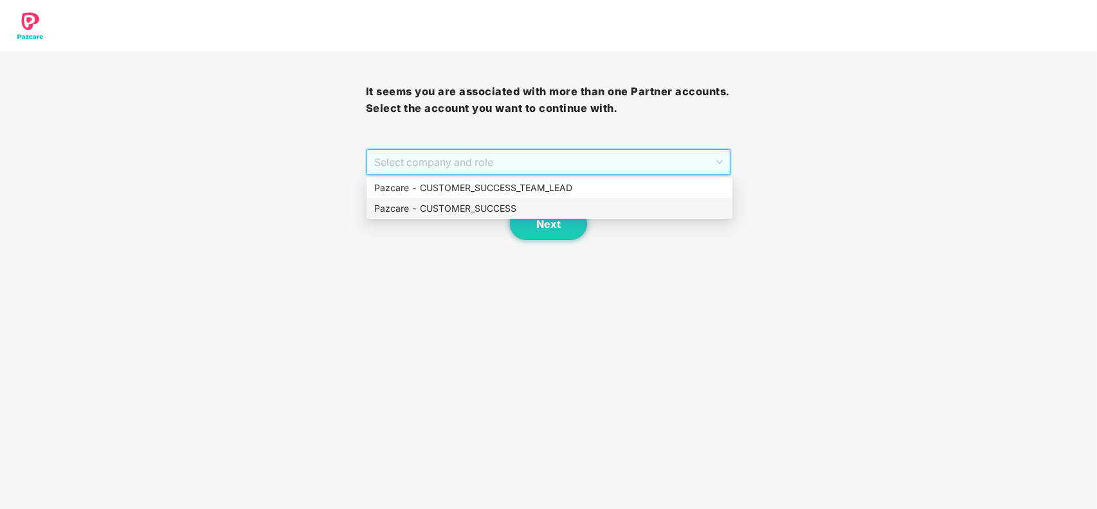
click at [519, 198] on div "Pazcare - CUSTOMER_SUCCESS" at bounding box center [550, 208] width 366 height 21
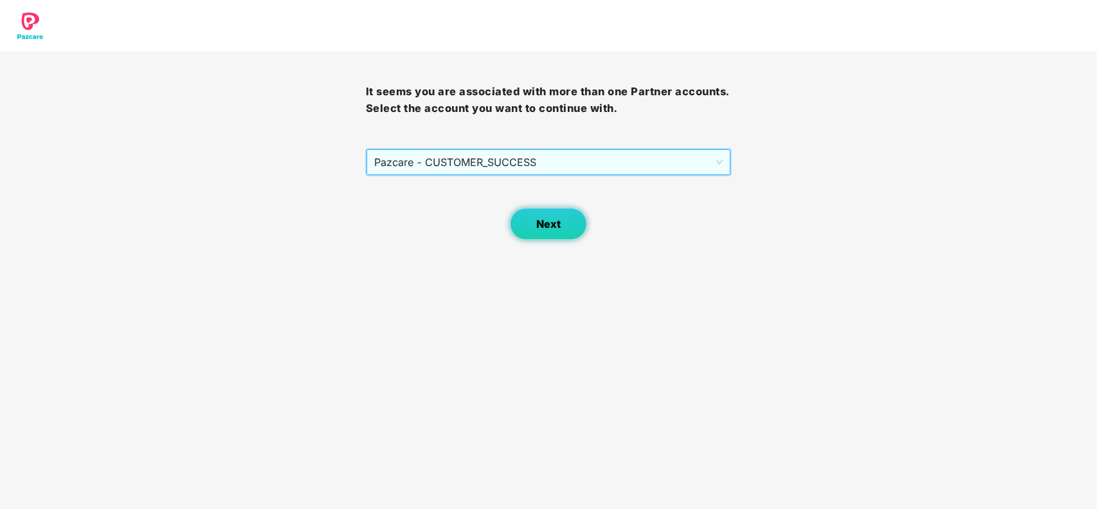
click at [538, 222] on span "Next" at bounding box center [548, 224] width 24 height 12
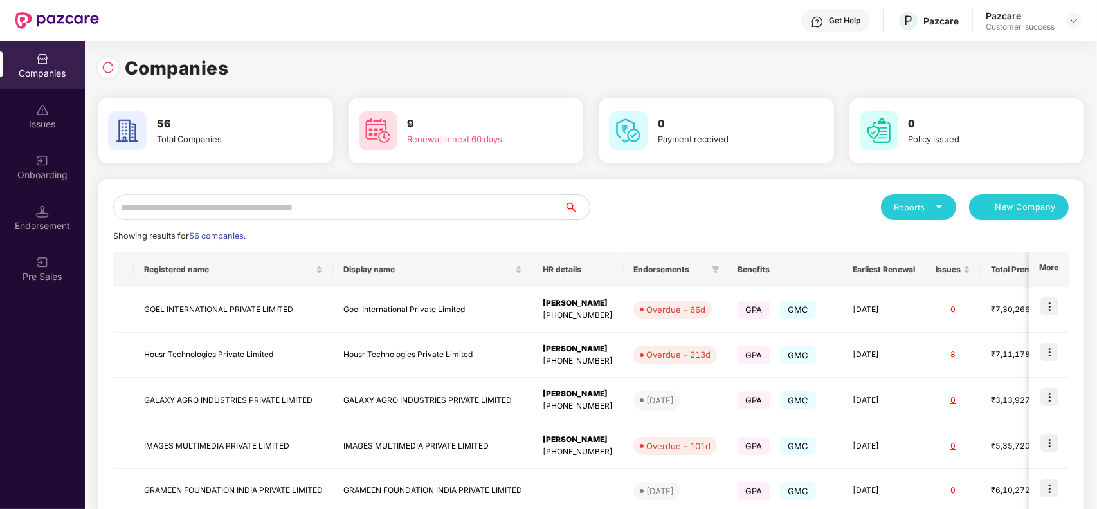
click at [388, 212] on input "text" at bounding box center [338, 207] width 451 height 26
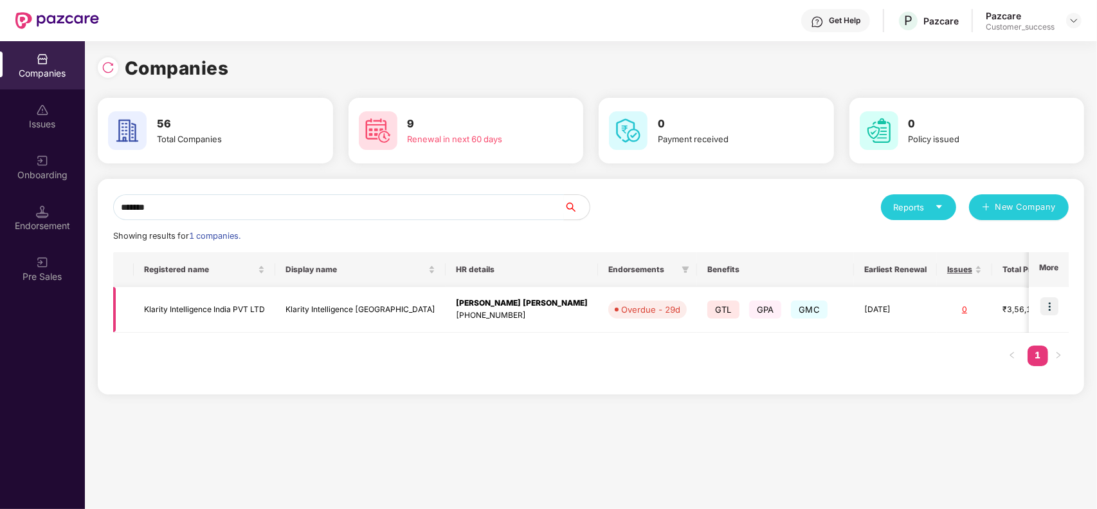
type input "*******"
click at [1049, 307] on img at bounding box center [1050, 306] width 18 height 18
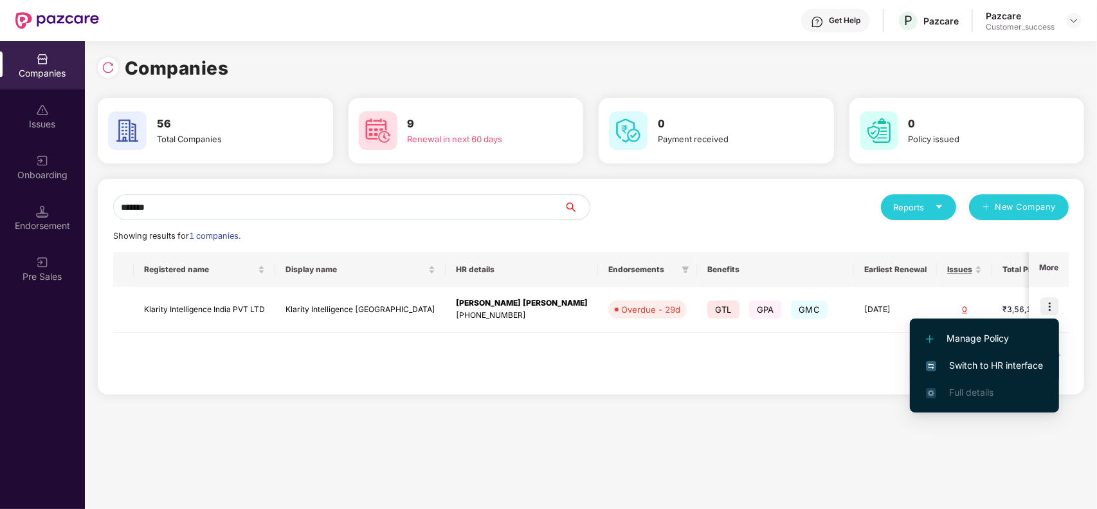
click at [1001, 365] on span "Switch to HR interface" at bounding box center [984, 365] width 117 height 14
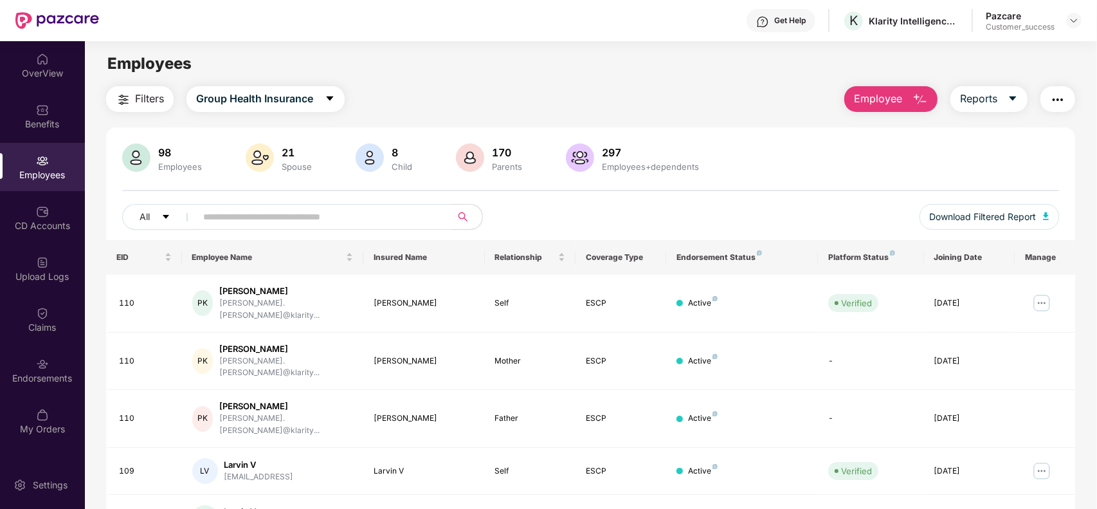
click at [866, 113] on div "Filters Group Health Insurance Employee Reports 98 Employees 21 Spouse 8 Child …" at bounding box center [590, 470] width 969 height 768
click at [876, 97] on span "Employee" at bounding box center [878, 99] width 48 height 16
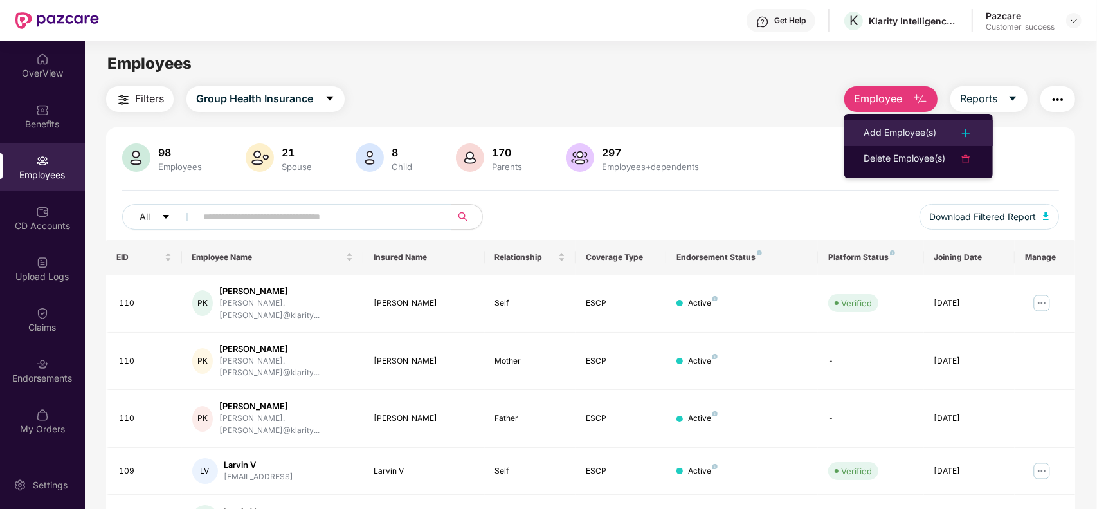
click at [878, 126] on div "Add Employee(s)" at bounding box center [900, 132] width 73 height 15
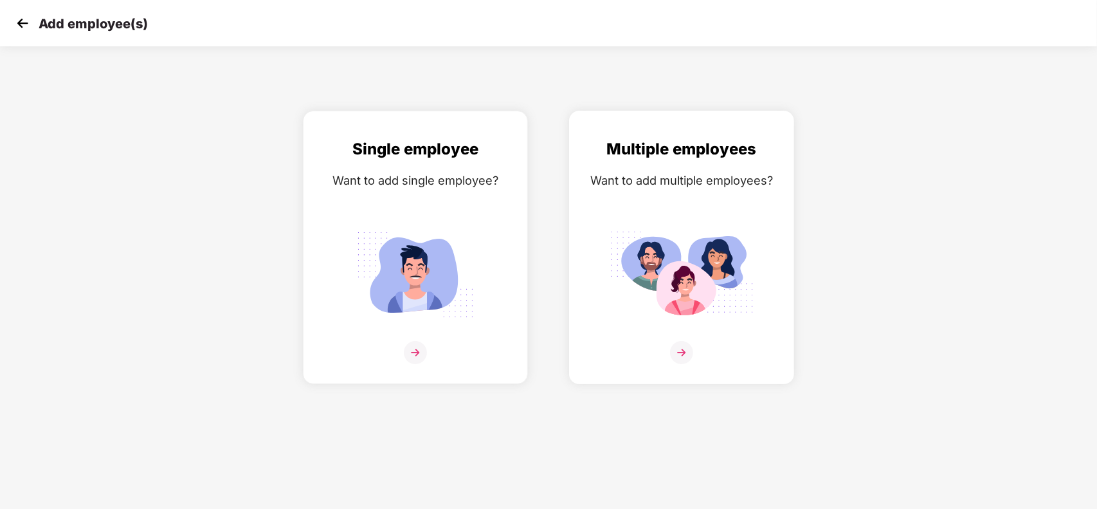
click at [728, 199] on div "Multiple employees Want to add multiple employees?" at bounding box center [682, 258] width 198 height 243
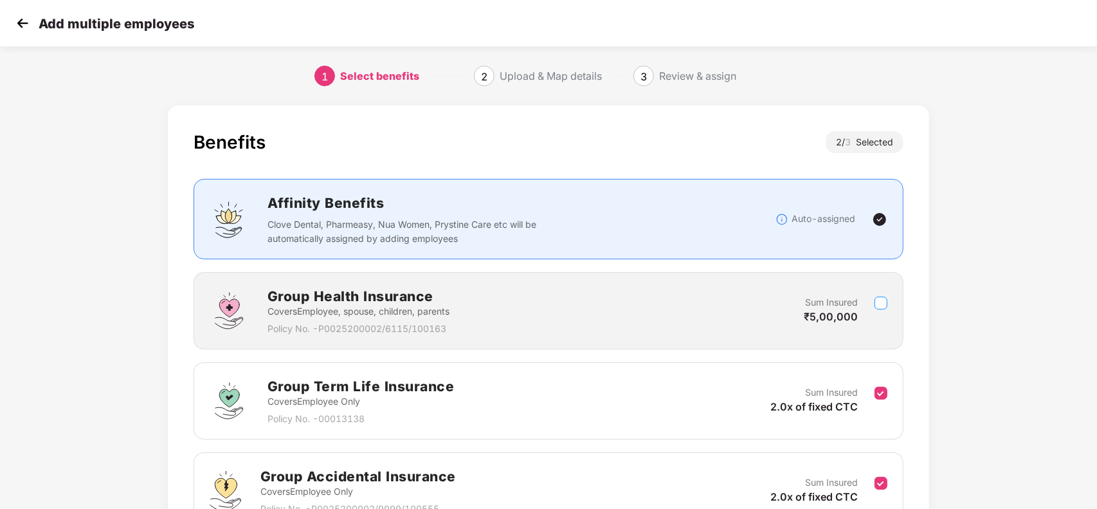
scroll to position [133, 0]
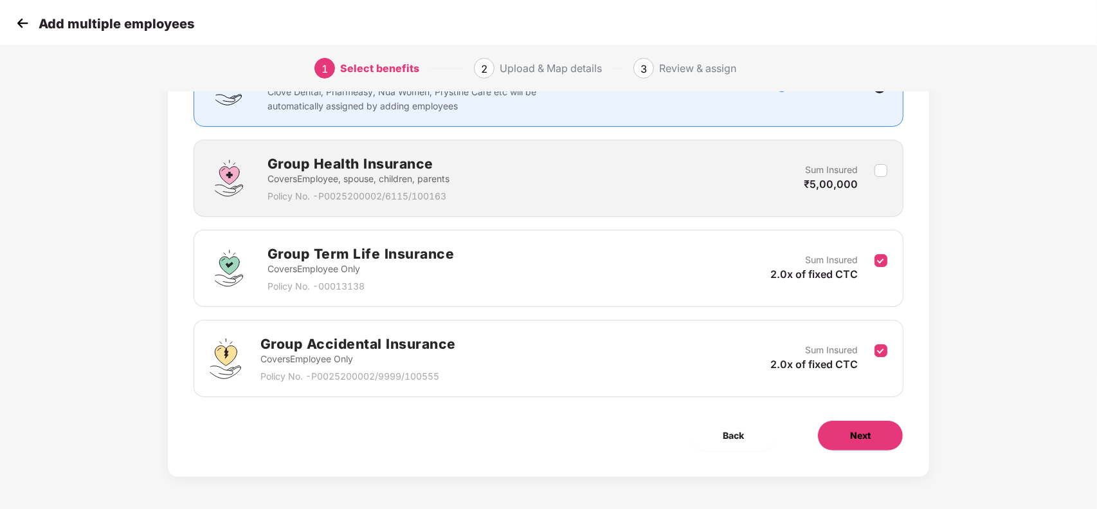
click at [866, 432] on span "Next" at bounding box center [860, 435] width 21 height 14
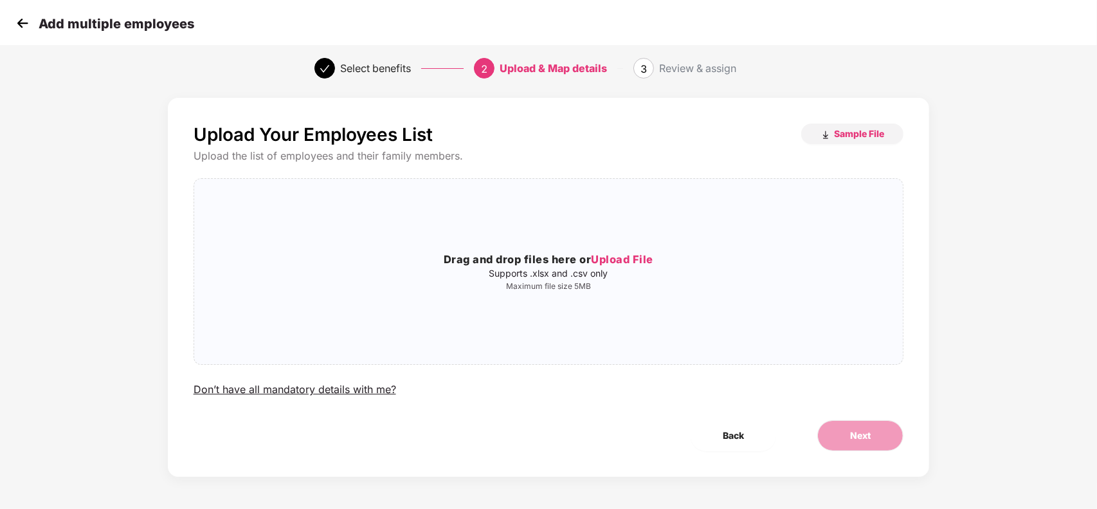
scroll to position [0, 0]
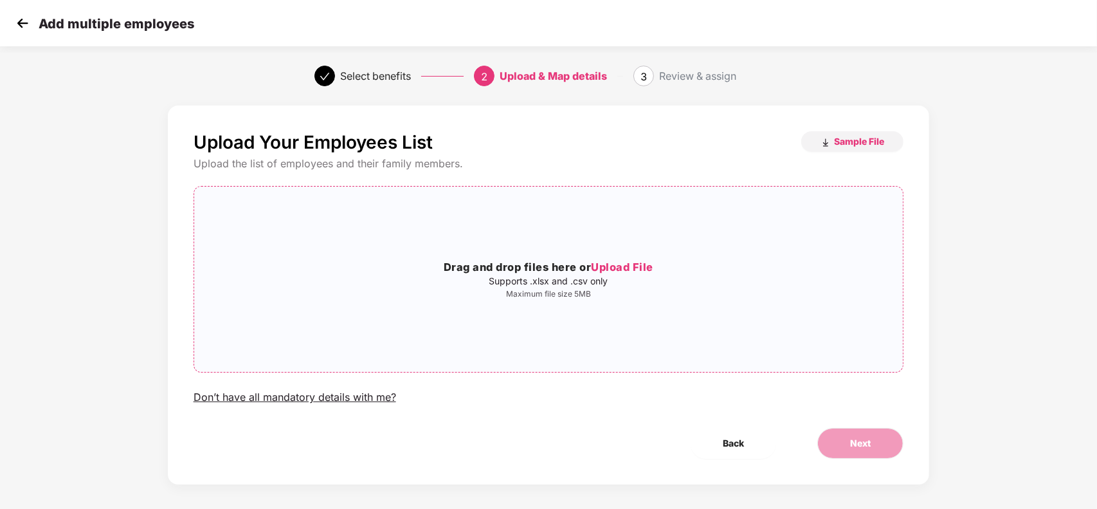
click at [702, 273] on h3 "Drag and drop files here or Upload File" at bounding box center [548, 267] width 709 height 17
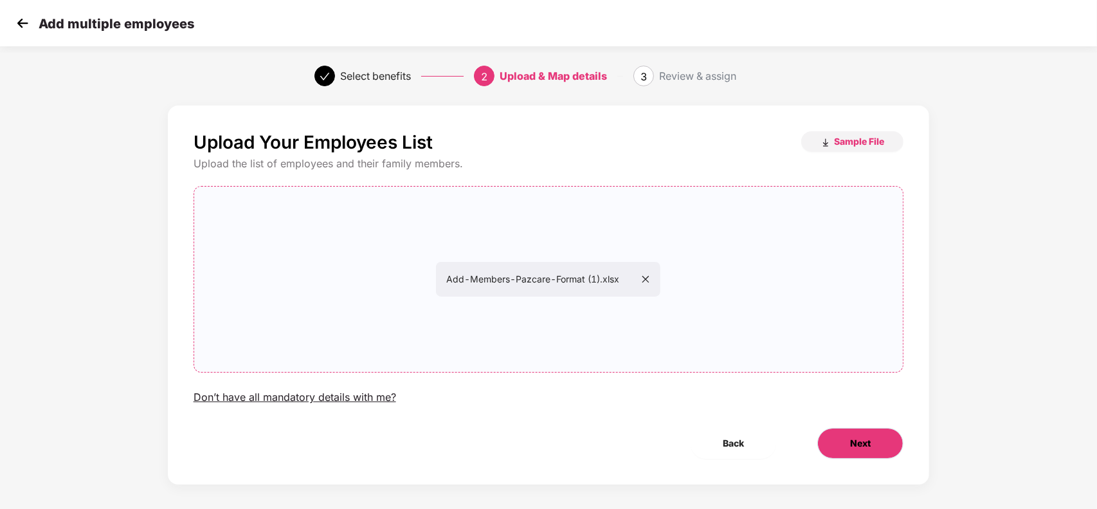
click at [868, 445] on span "Next" at bounding box center [860, 443] width 21 height 14
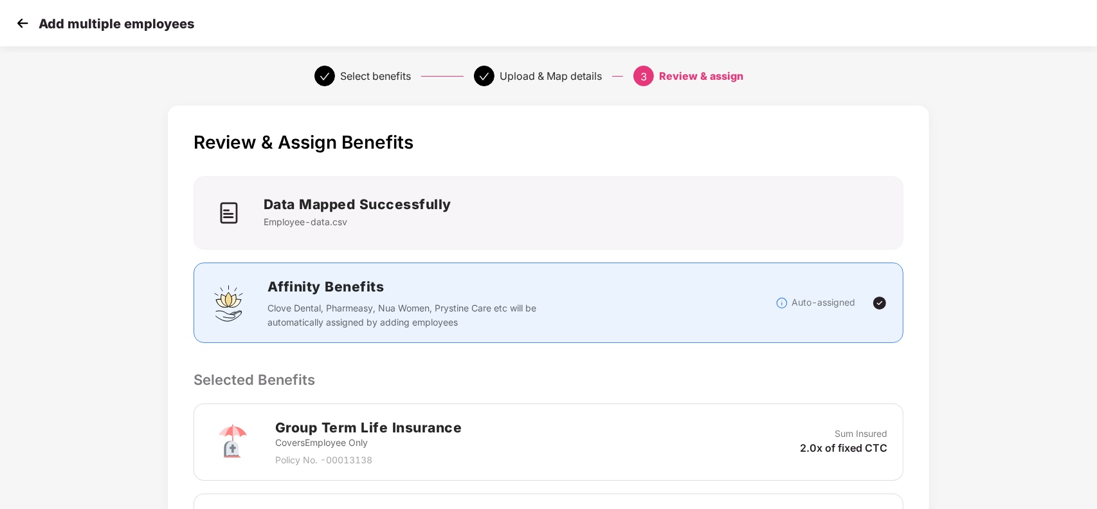
scroll to position [300, 0]
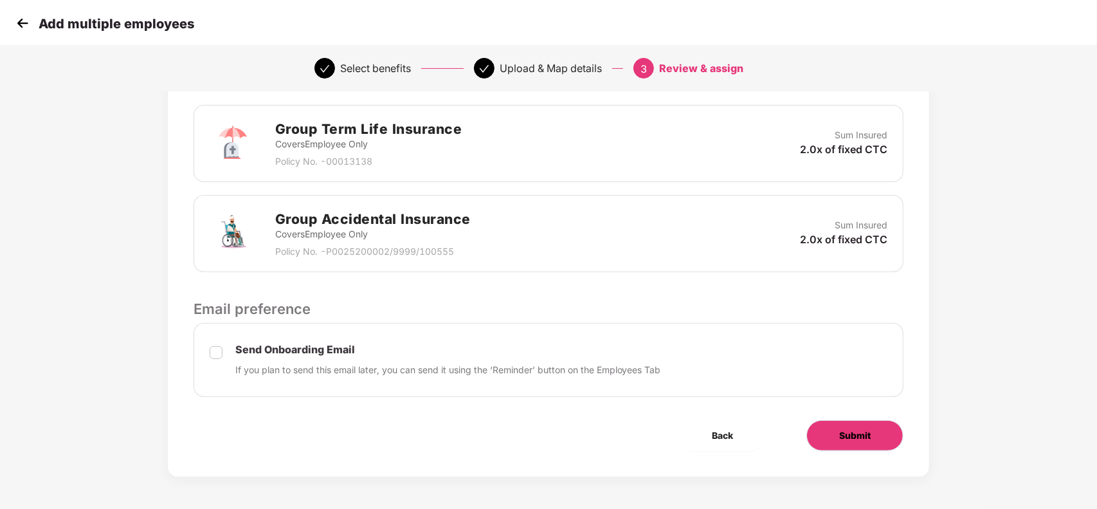
click at [853, 433] on span "Submit" at bounding box center [855, 435] width 32 height 14
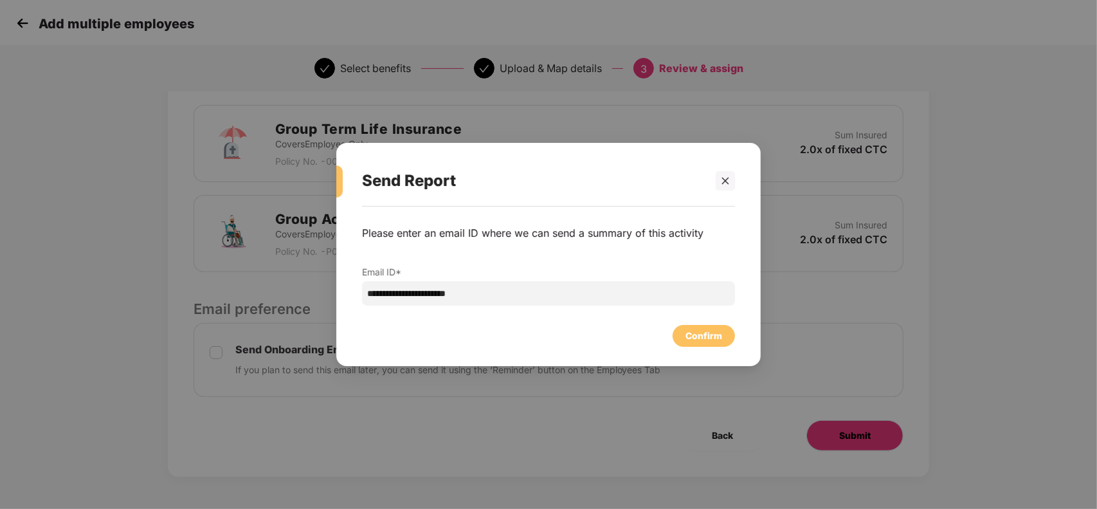
scroll to position [0, 0]
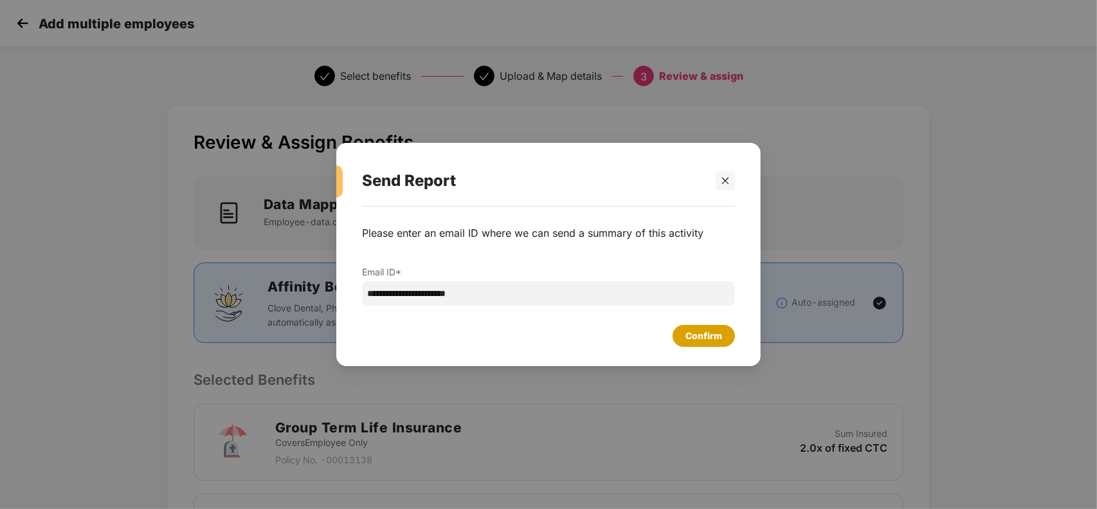
click at [712, 338] on div "Confirm" at bounding box center [704, 336] width 37 height 14
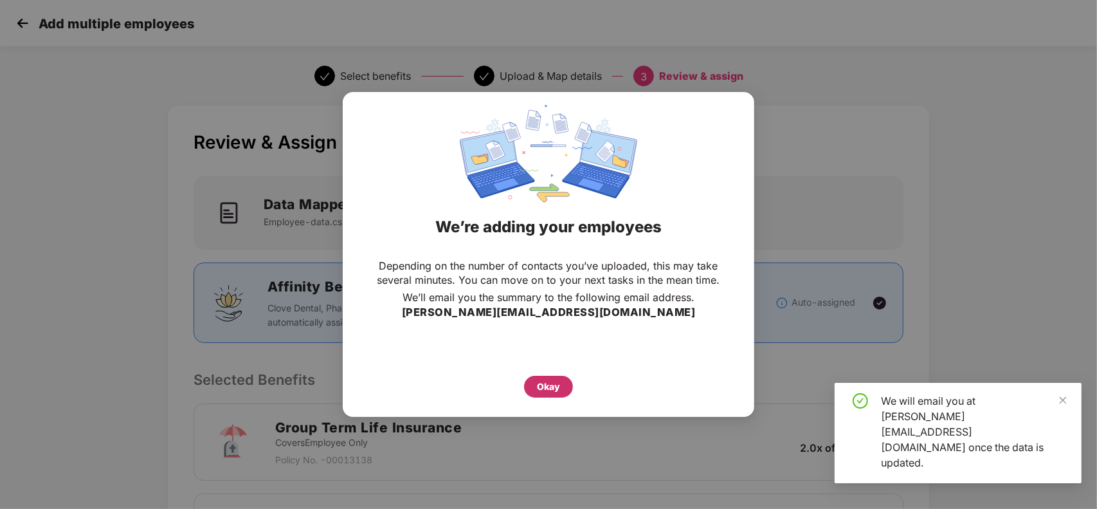
click at [527, 387] on div "Okay" at bounding box center [548, 387] width 49 height 22
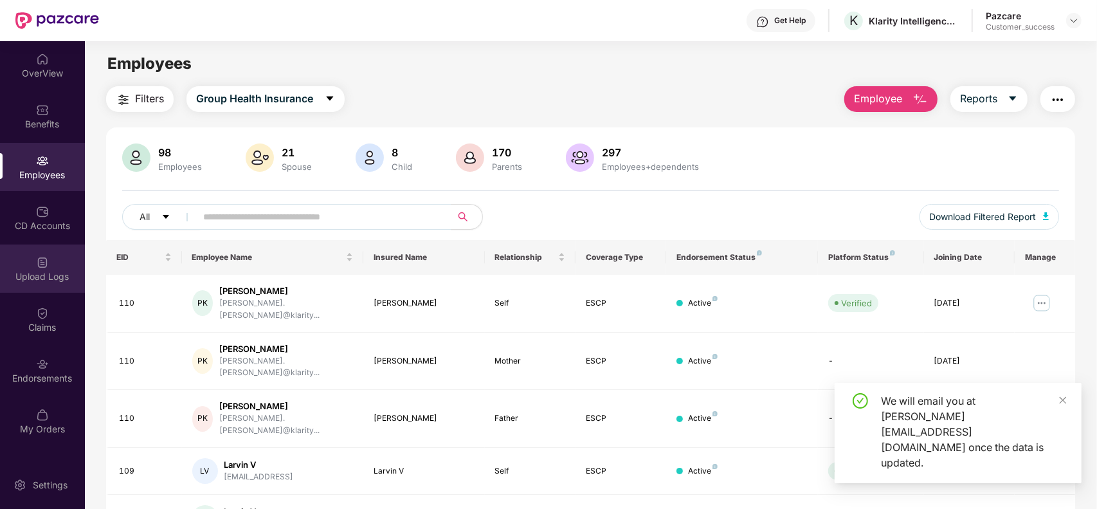
click at [52, 268] on div "Upload Logs" at bounding box center [42, 268] width 85 height 48
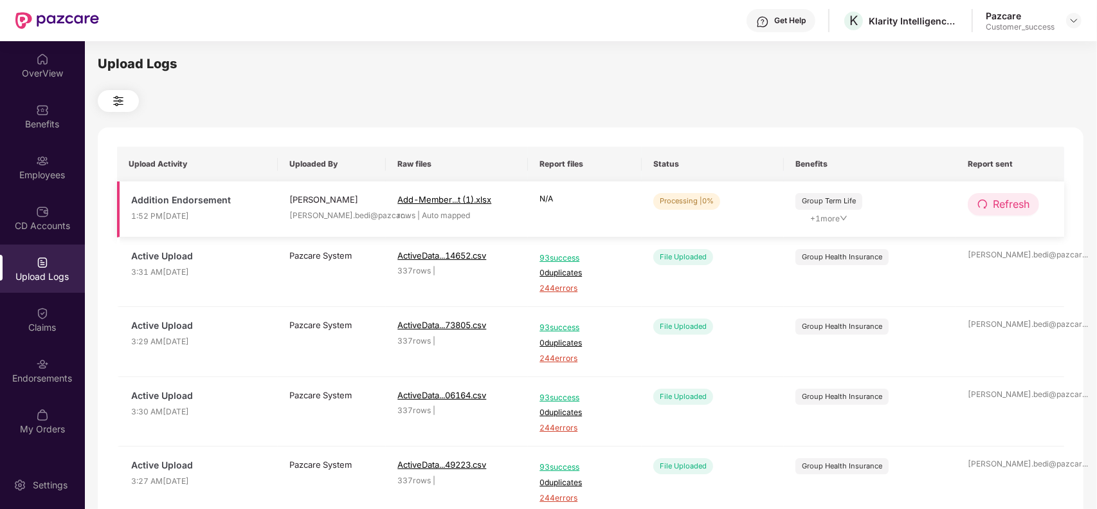
click at [1000, 208] on span "Refresh" at bounding box center [1011, 204] width 37 height 16
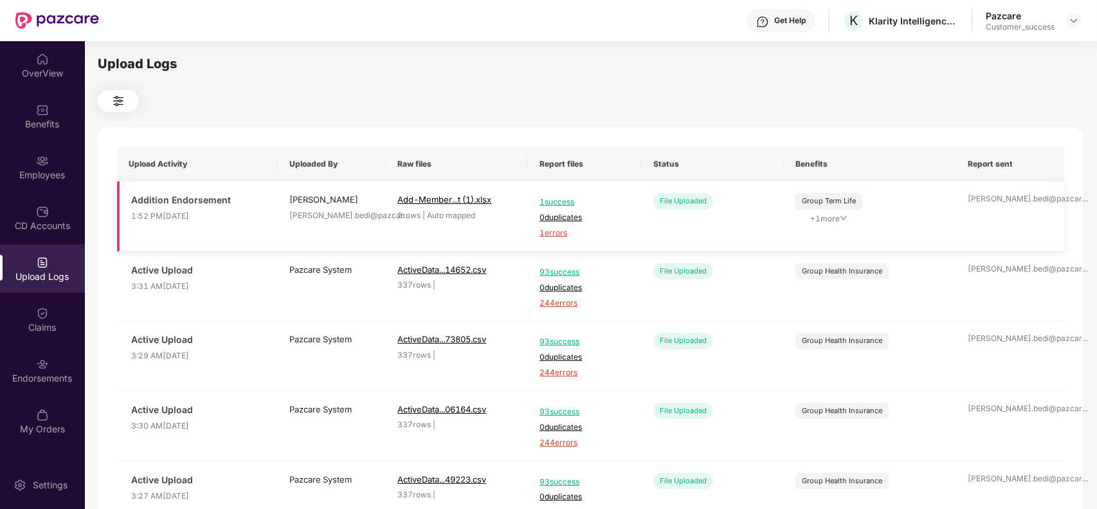
click at [555, 233] on span "1 errors" at bounding box center [585, 233] width 91 height 12
click at [45, 174] on div "Employees" at bounding box center [42, 174] width 85 height 13
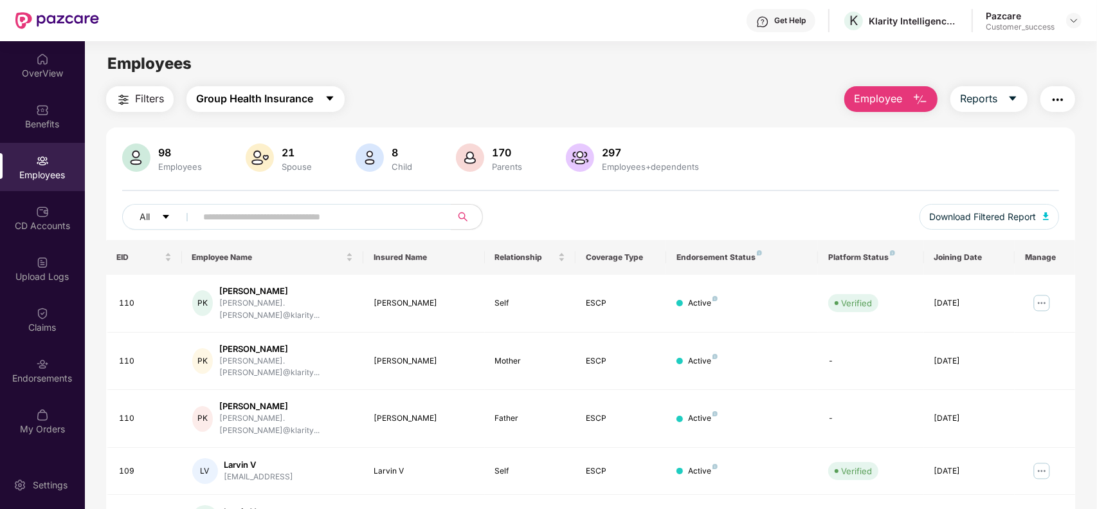
click at [325, 107] on button "Group Health Insurance" at bounding box center [265, 99] width 158 height 26
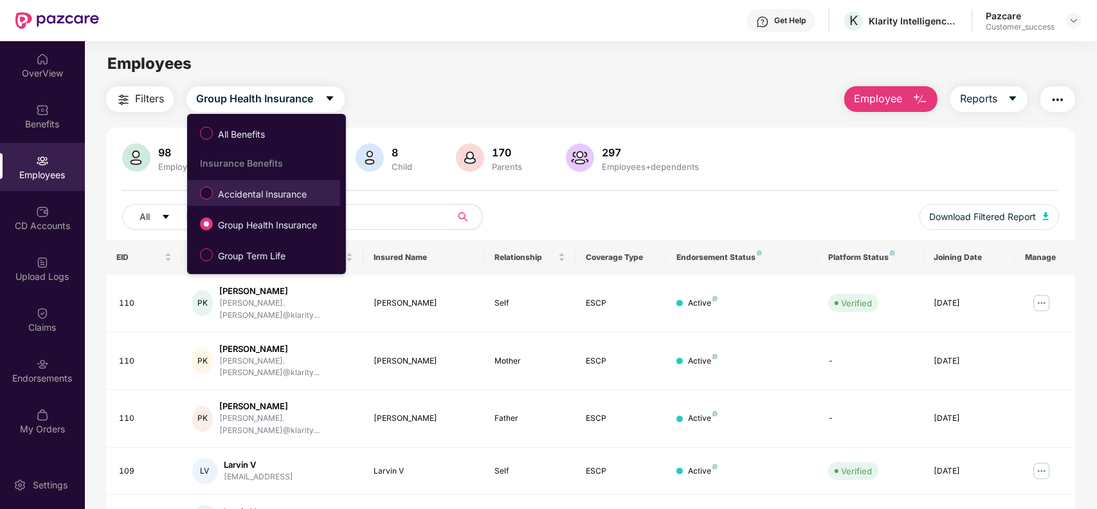
click at [248, 195] on span "Accidental Insurance" at bounding box center [262, 194] width 99 height 14
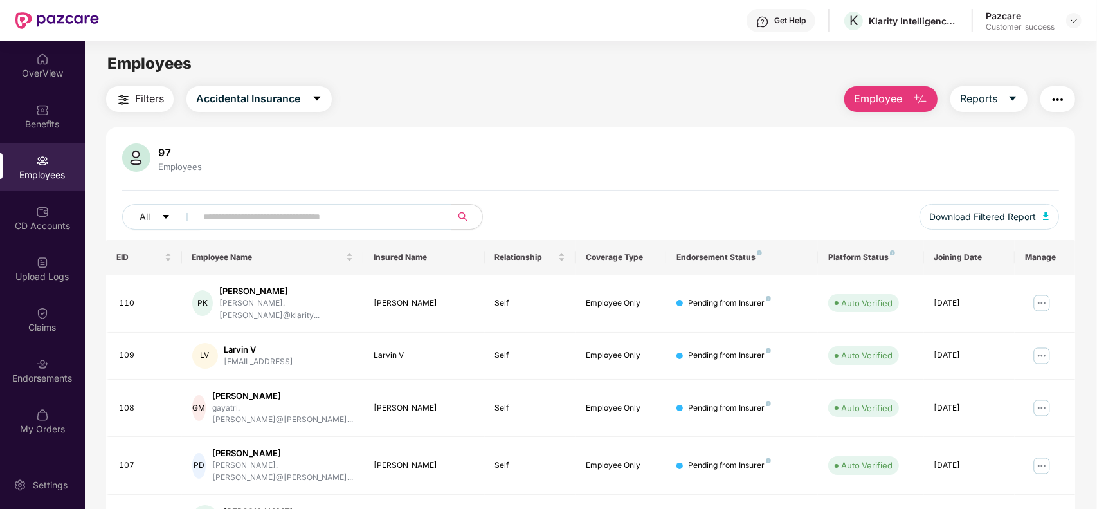
click at [259, 220] on input "text" at bounding box center [318, 216] width 231 height 19
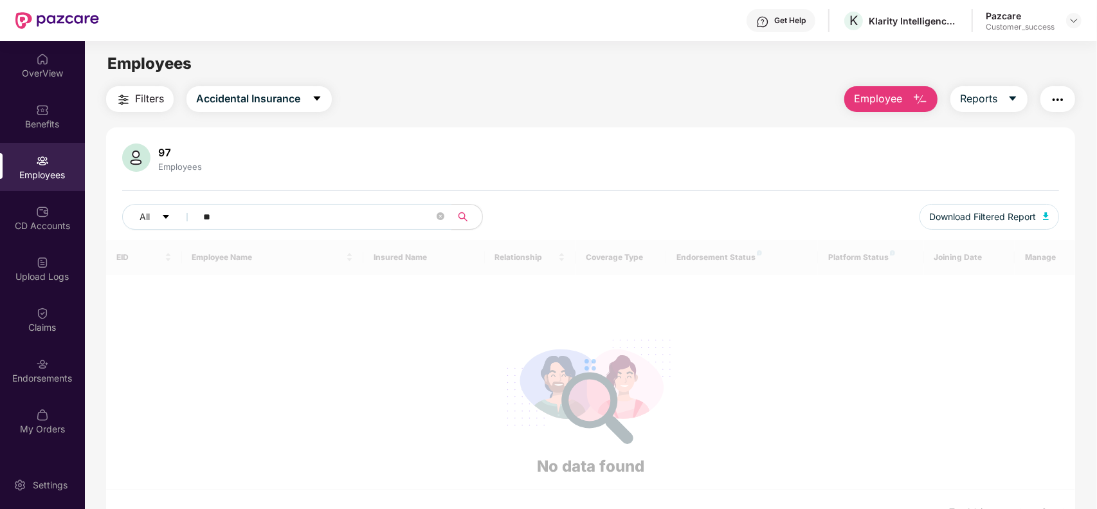
type input "*"
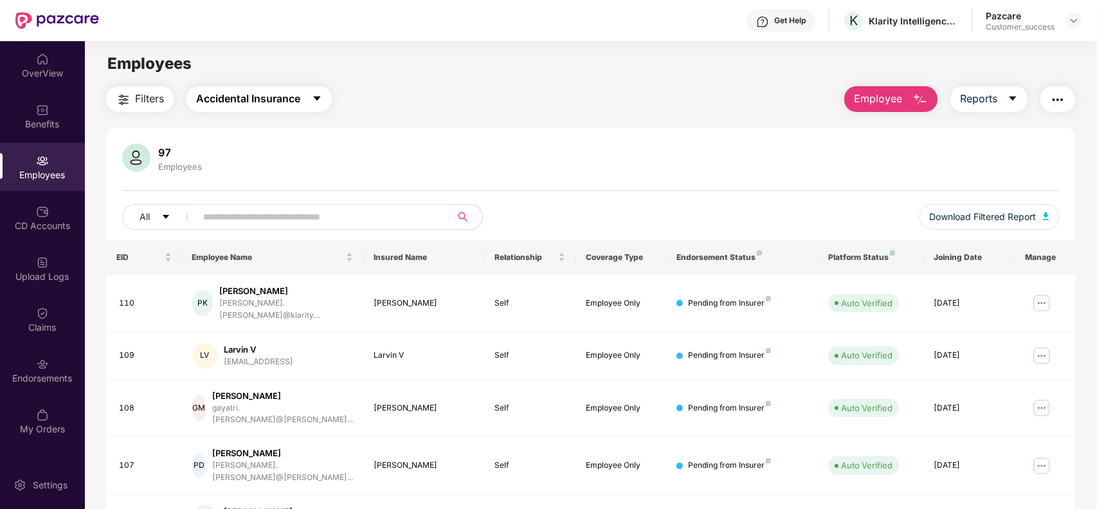
click at [310, 104] on button "Accidental Insurance" at bounding box center [258, 99] width 145 height 26
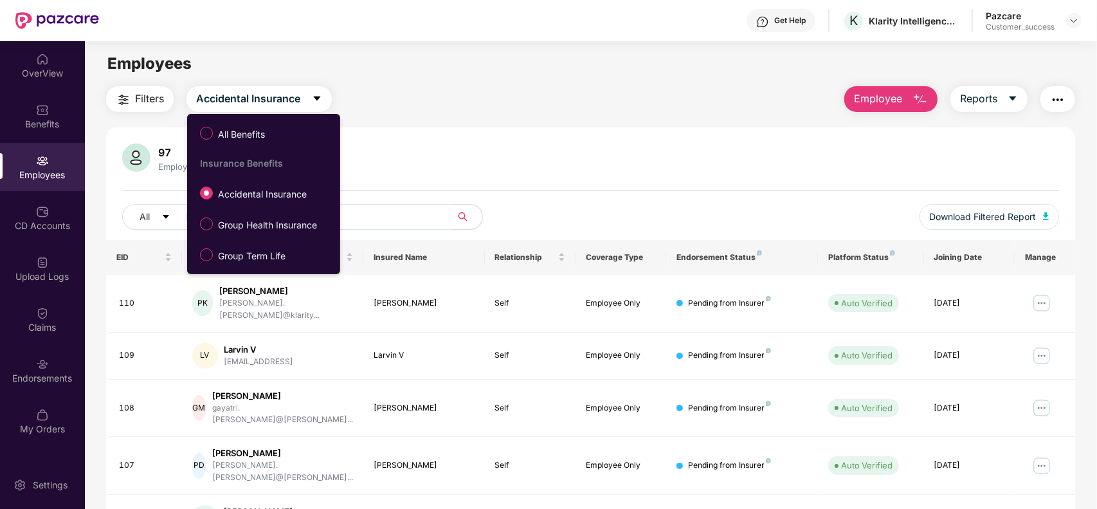
click at [250, 268] on ul "All Benefits Insurance Benefits Accidental Insurance Group Health Insurance Gro…" at bounding box center [263, 194] width 153 height 160
click at [259, 262] on span "Group Term Life" at bounding box center [252, 256] width 78 height 14
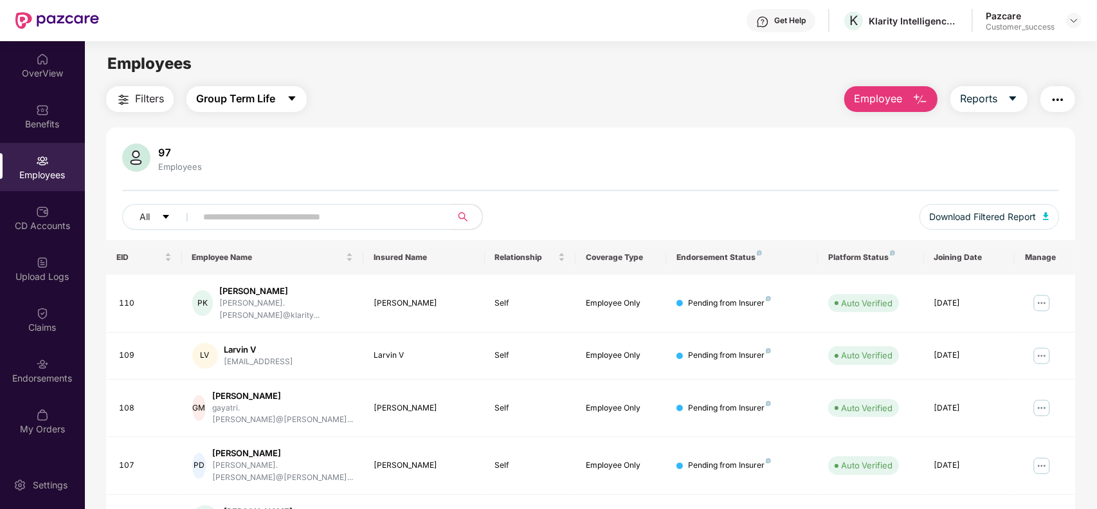
click at [265, 101] on span "Group Term Life" at bounding box center [235, 99] width 79 height 16
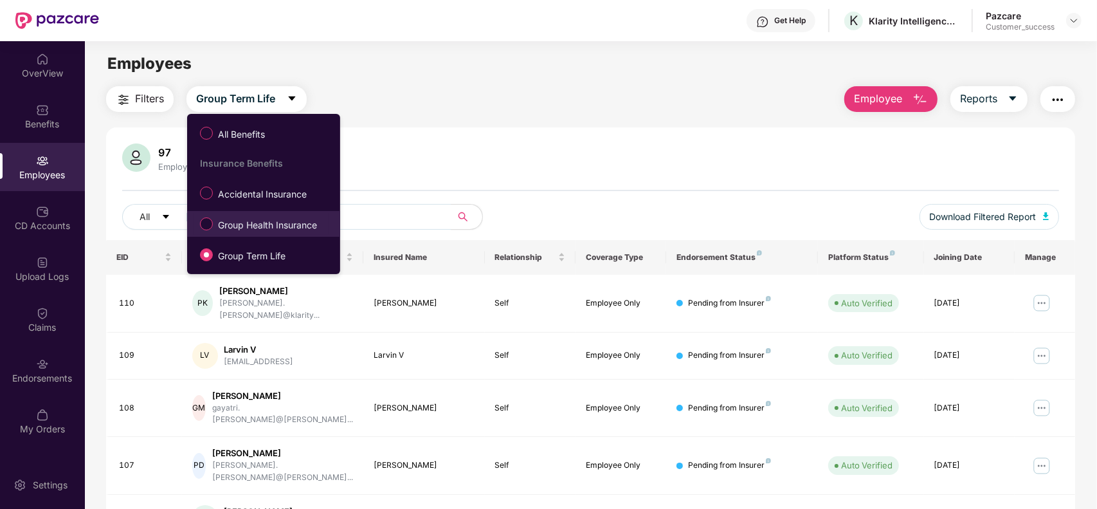
click at [255, 223] on span "Group Health Insurance" at bounding box center [267, 225] width 109 height 14
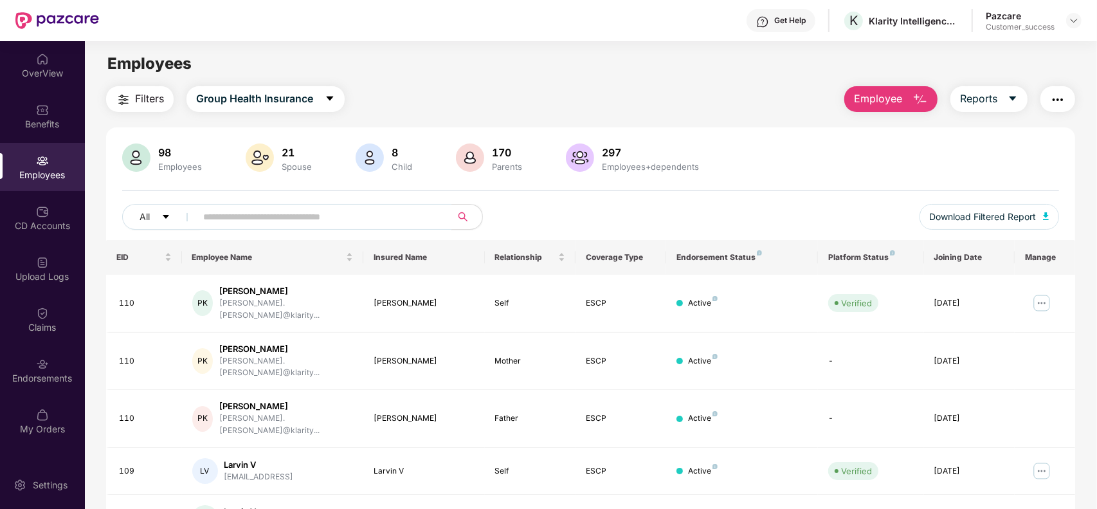
click at [280, 226] on input "text" at bounding box center [318, 216] width 231 height 19
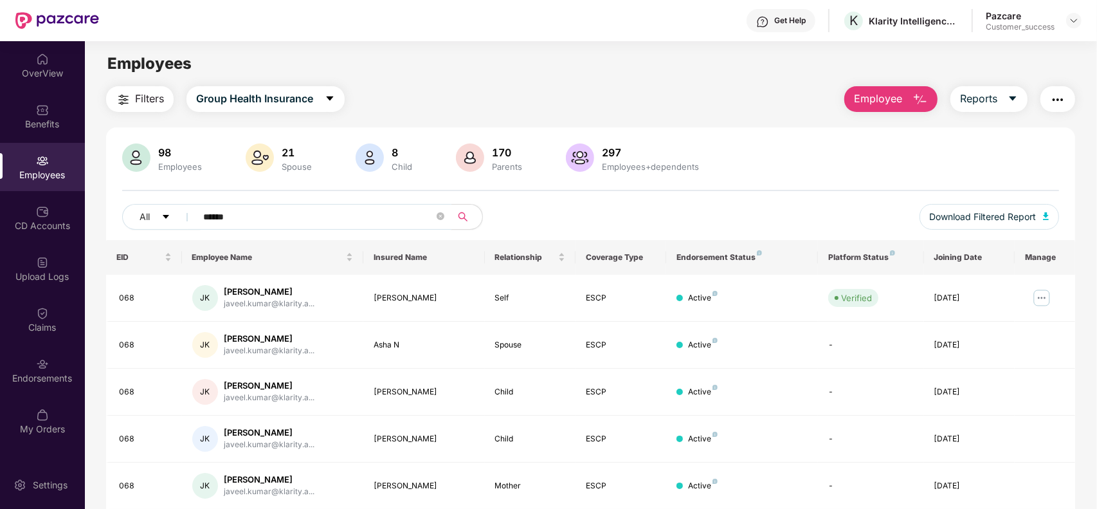
paste input "******"
type input "**********"
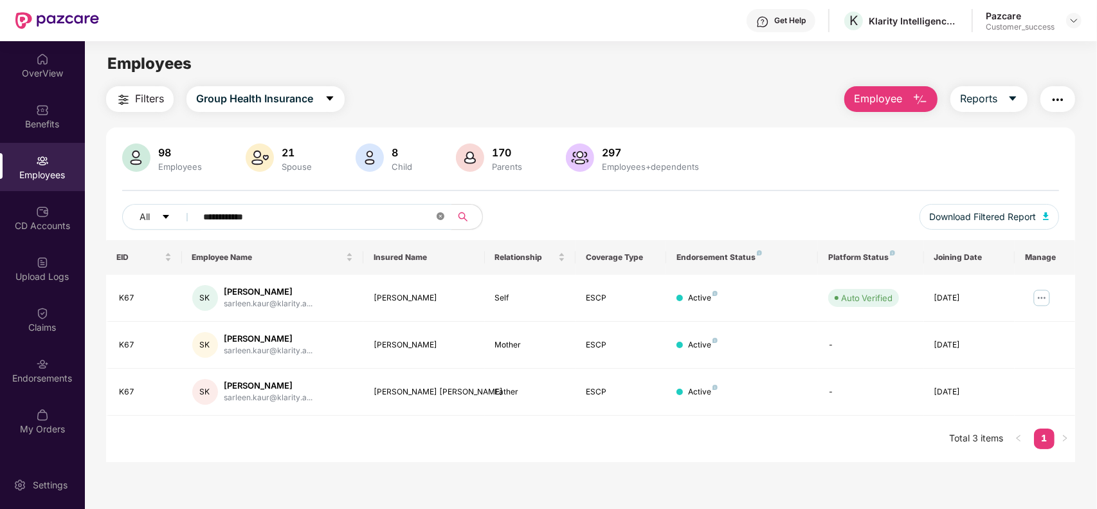
click at [439, 211] on span at bounding box center [441, 217] width 8 height 12
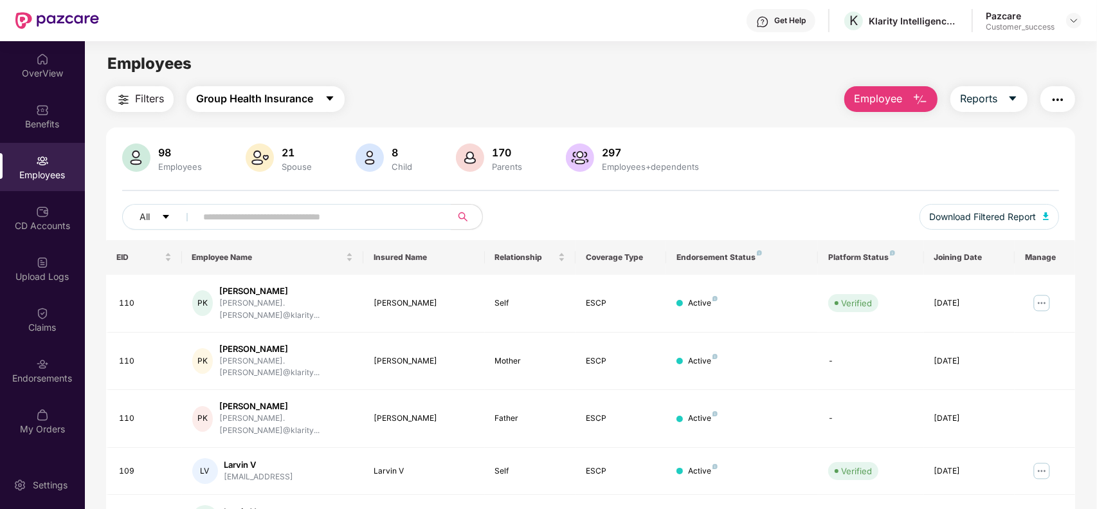
click at [281, 98] on span "Group Health Insurance" at bounding box center [254, 99] width 117 height 16
click at [412, 216] on input "text" at bounding box center [318, 216] width 231 height 19
paste input "**********"
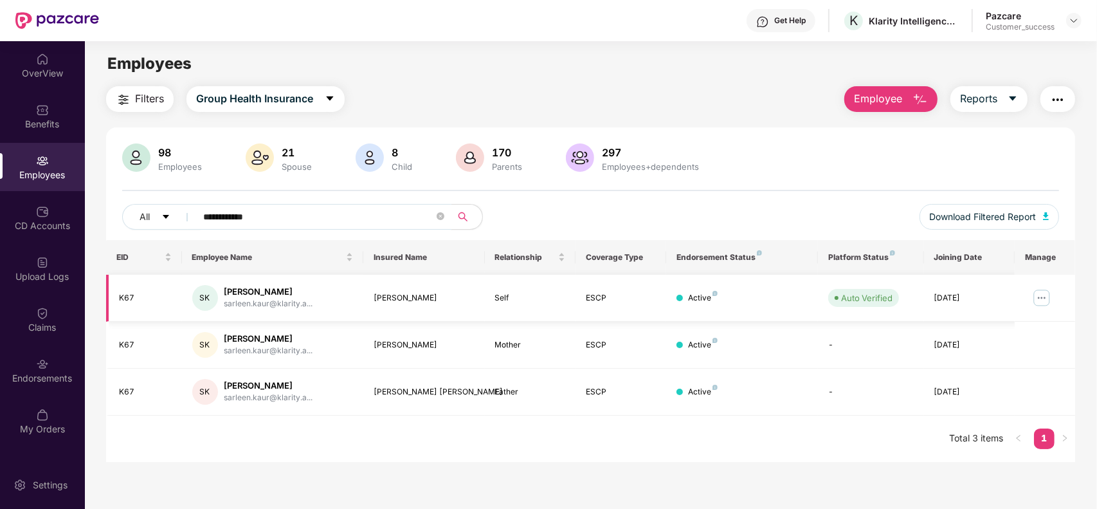
type input "**********"
click at [1039, 298] on img at bounding box center [1042, 297] width 21 height 21
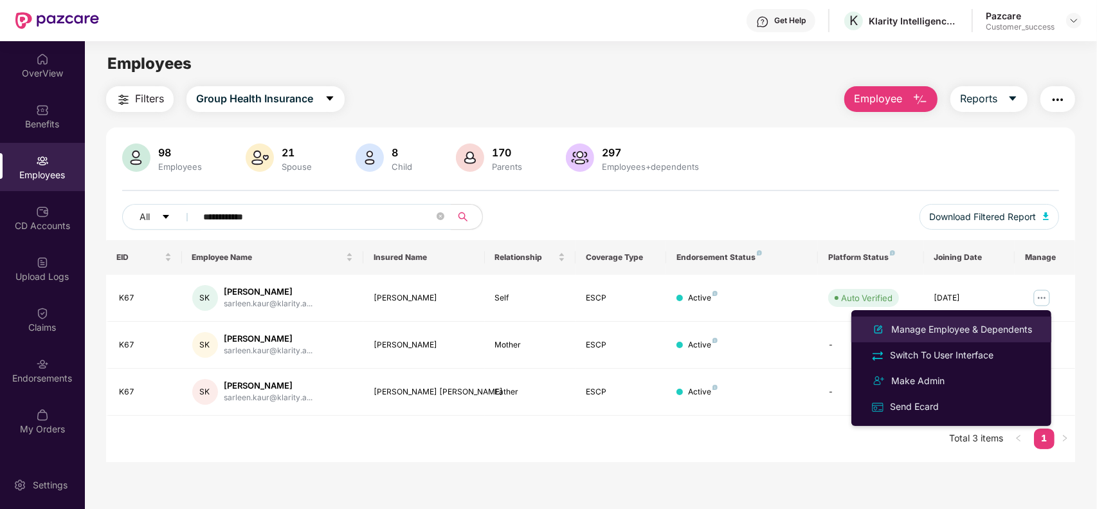
click at [965, 326] on div "Manage Employee & Dependents" at bounding box center [962, 329] width 146 height 14
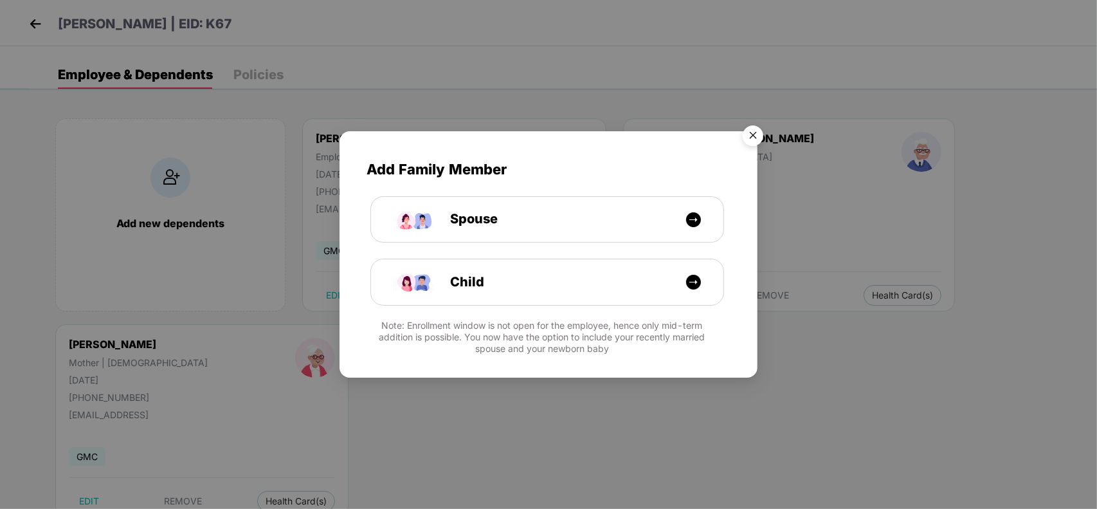
click at [748, 127] on img "Close" at bounding box center [753, 138] width 36 height 36
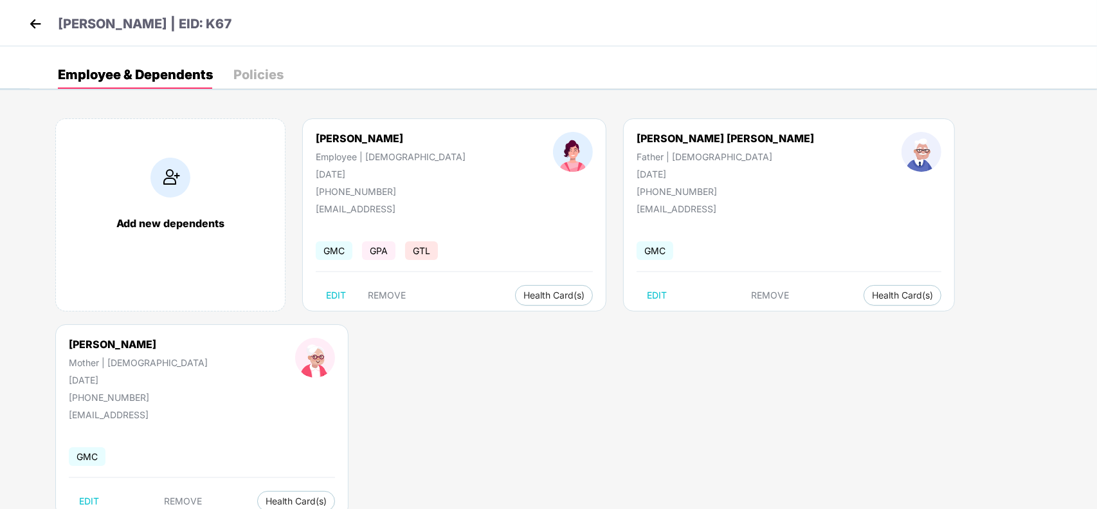
click at [34, 18] on img at bounding box center [35, 23] width 19 height 19
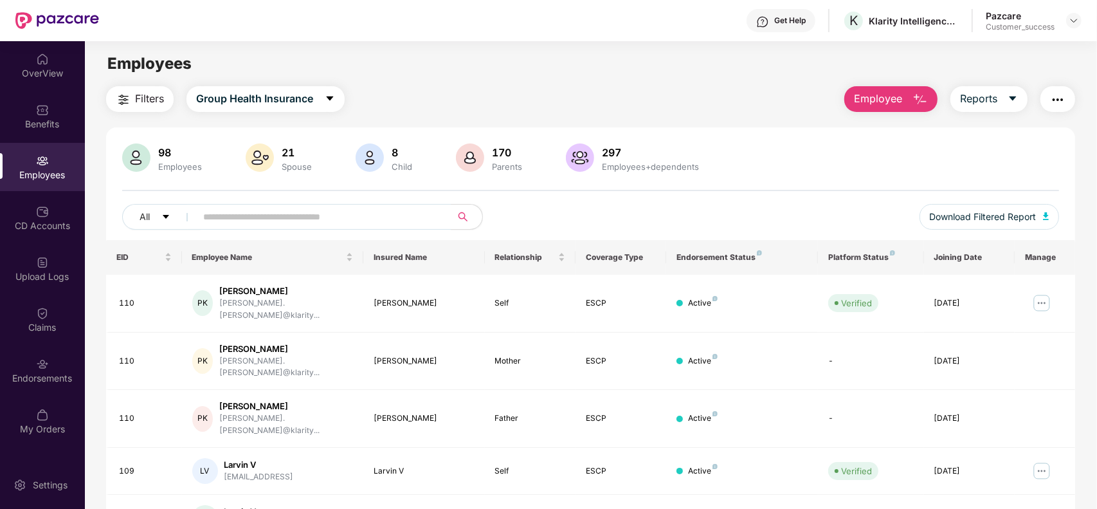
click at [892, 98] on span "Employee" at bounding box center [878, 99] width 48 height 16
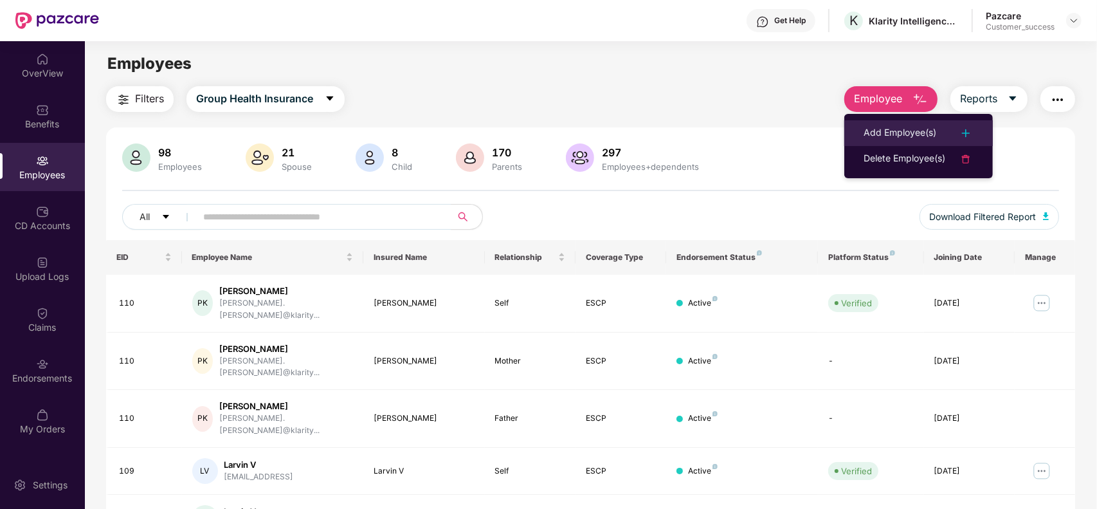
click at [891, 143] on li "Add Employee(s)" at bounding box center [918, 133] width 149 height 26
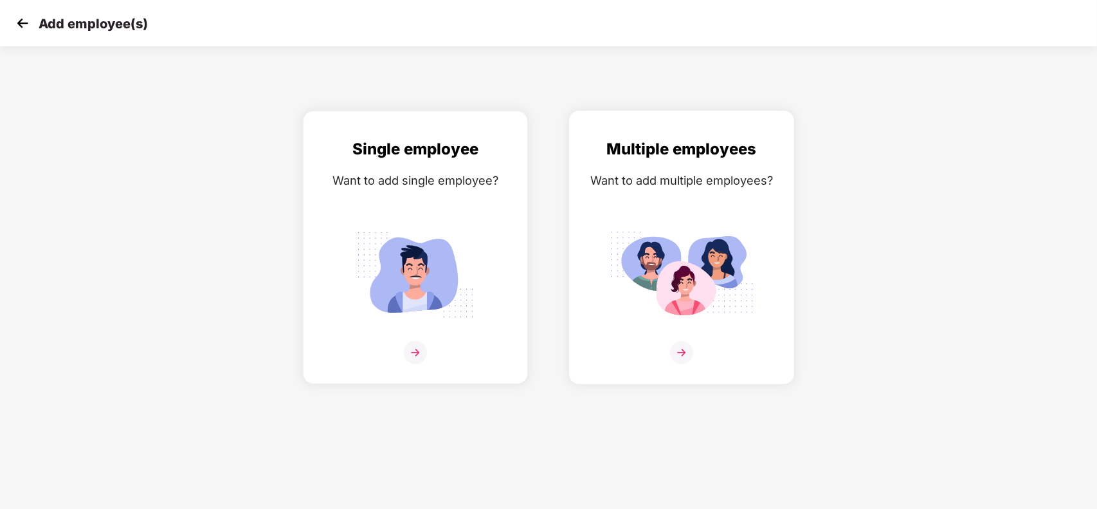
click at [741, 278] on img at bounding box center [682, 274] width 144 height 100
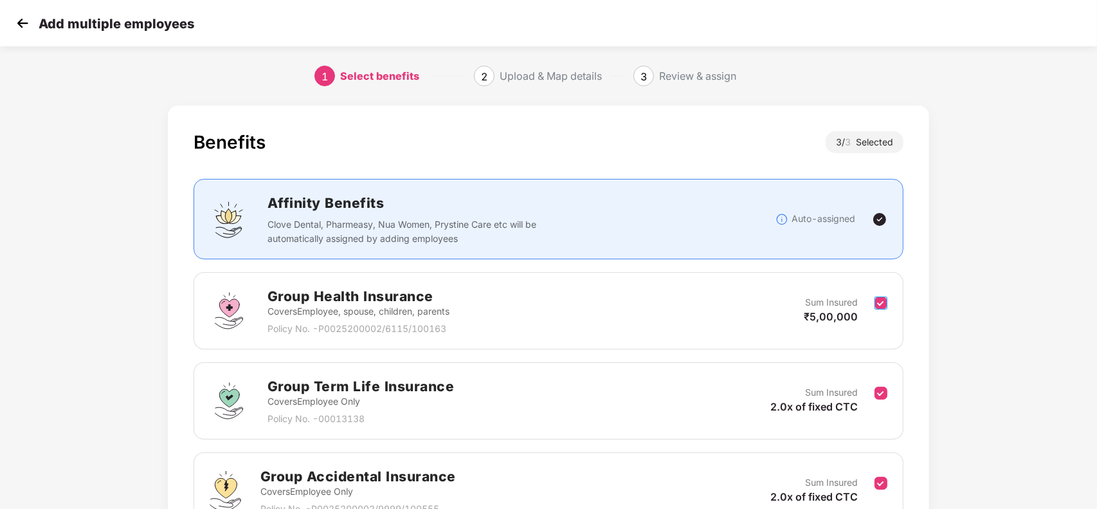
click at [883, 313] on label at bounding box center [881, 311] width 13 height 32
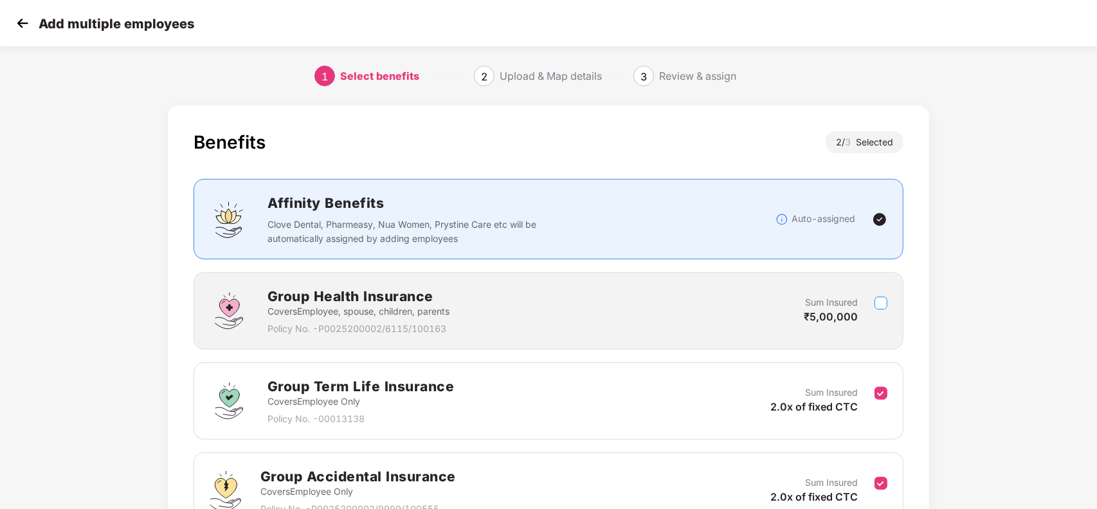
scroll to position [133, 0]
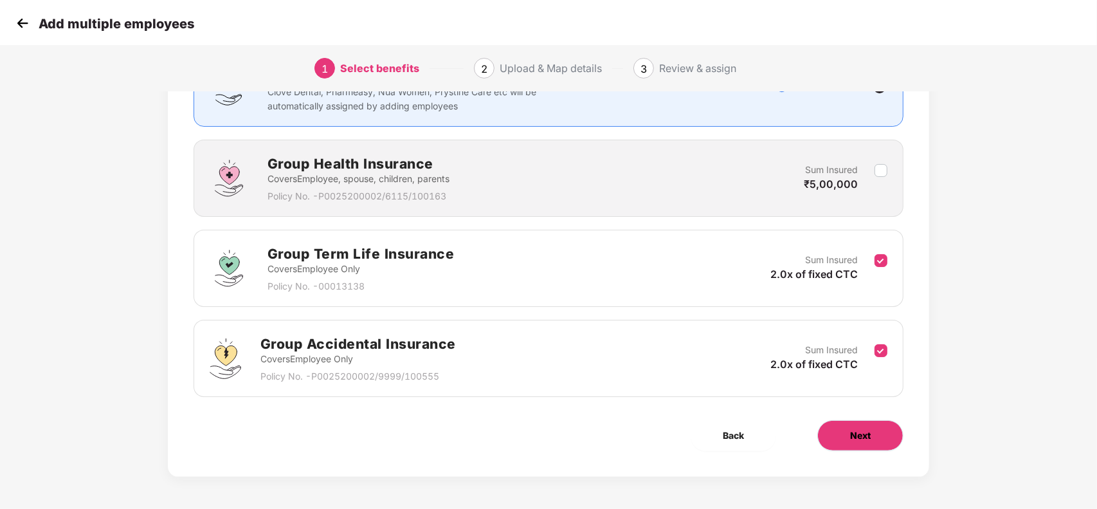
click at [867, 444] on button "Next" at bounding box center [860, 435] width 86 height 31
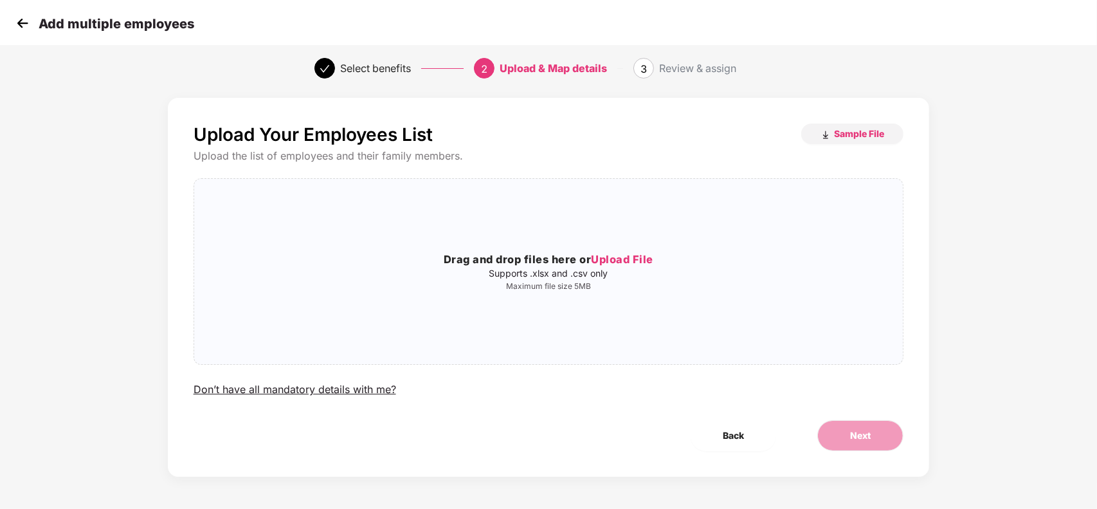
scroll to position [0, 0]
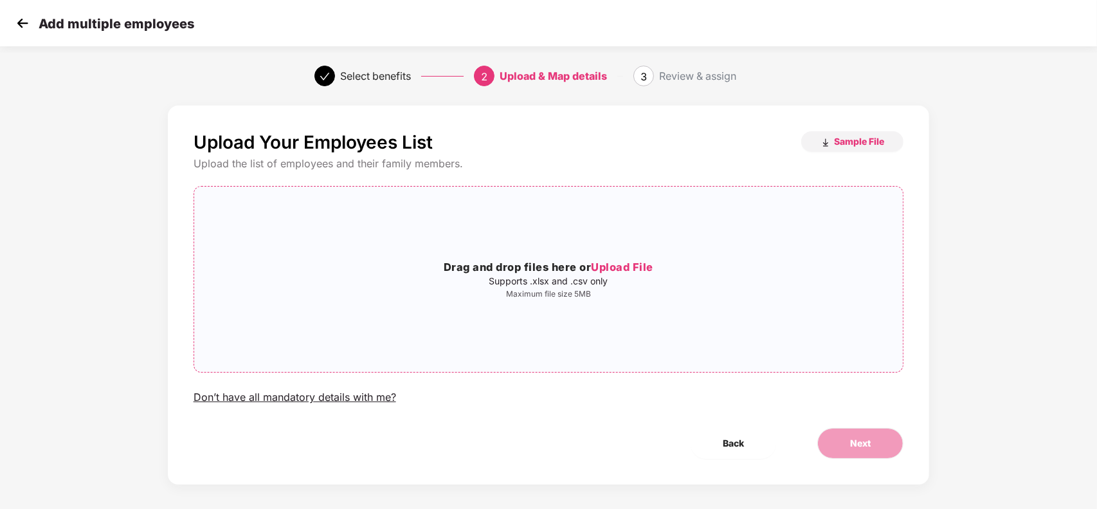
click at [588, 265] on h3 "Drag and drop files here or Upload File" at bounding box center [548, 267] width 709 height 17
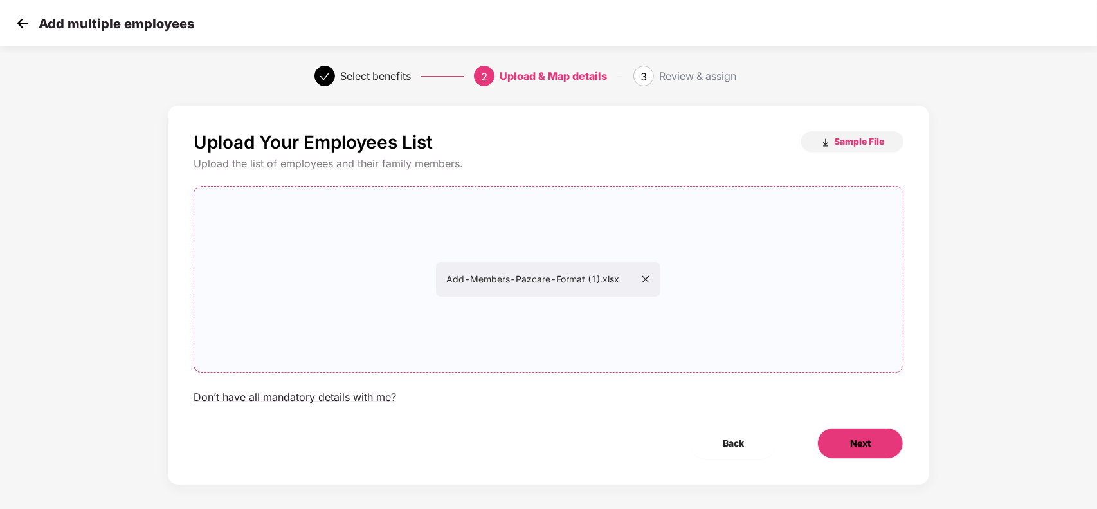
click at [901, 449] on button "Next" at bounding box center [860, 443] width 86 height 31
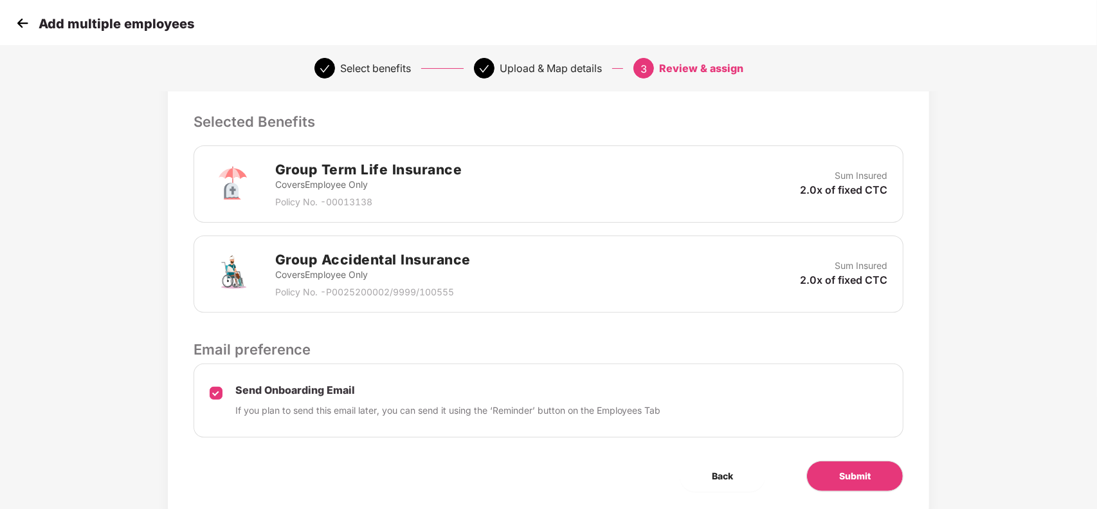
scroll to position [267, 0]
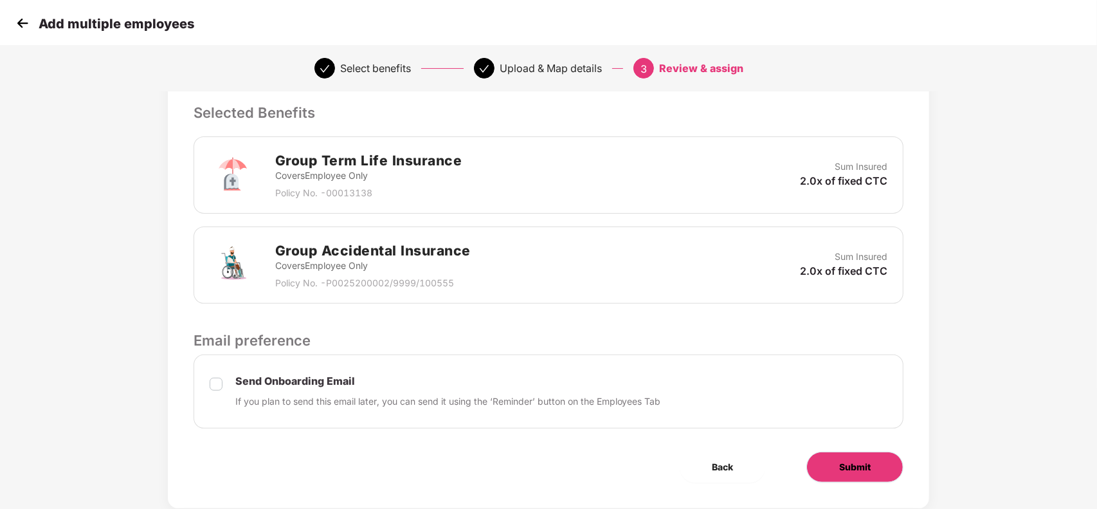
click at [870, 473] on span "Submit" at bounding box center [855, 467] width 32 height 14
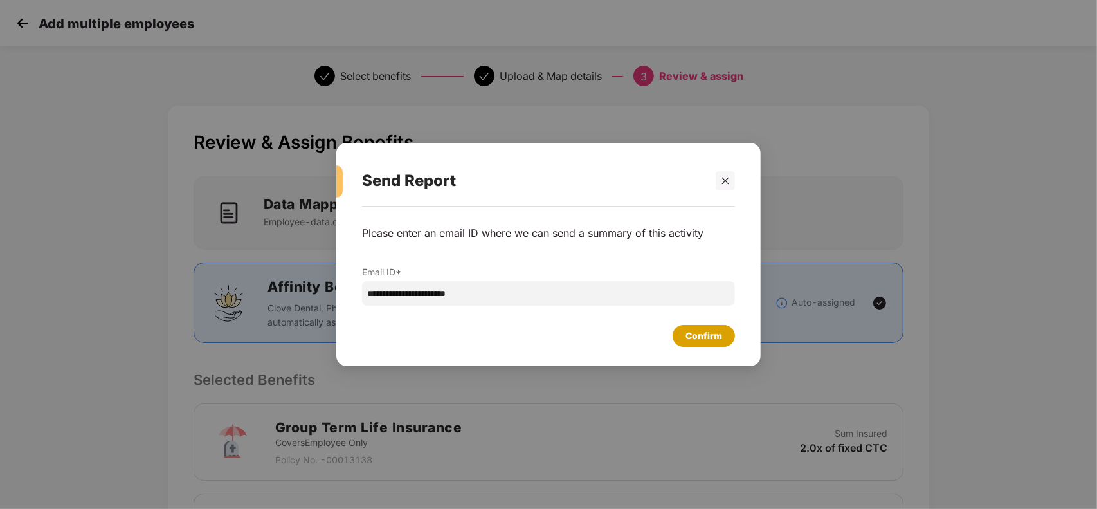
click at [715, 327] on div "Confirm" at bounding box center [704, 336] width 62 height 22
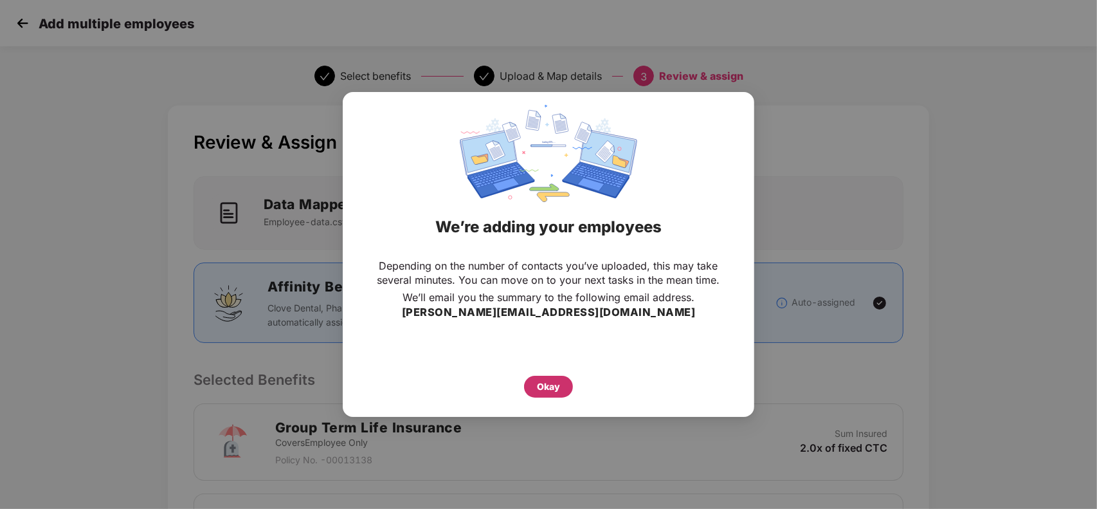
click at [563, 394] on div "Okay" at bounding box center [548, 387] width 49 height 22
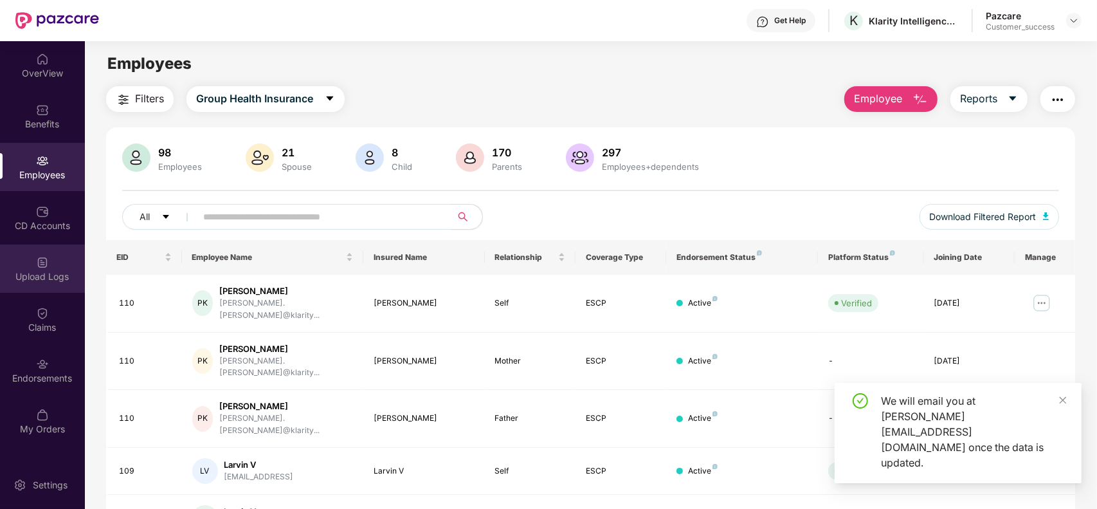
click at [44, 256] on img at bounding box center [42, 262] width 13 height 13
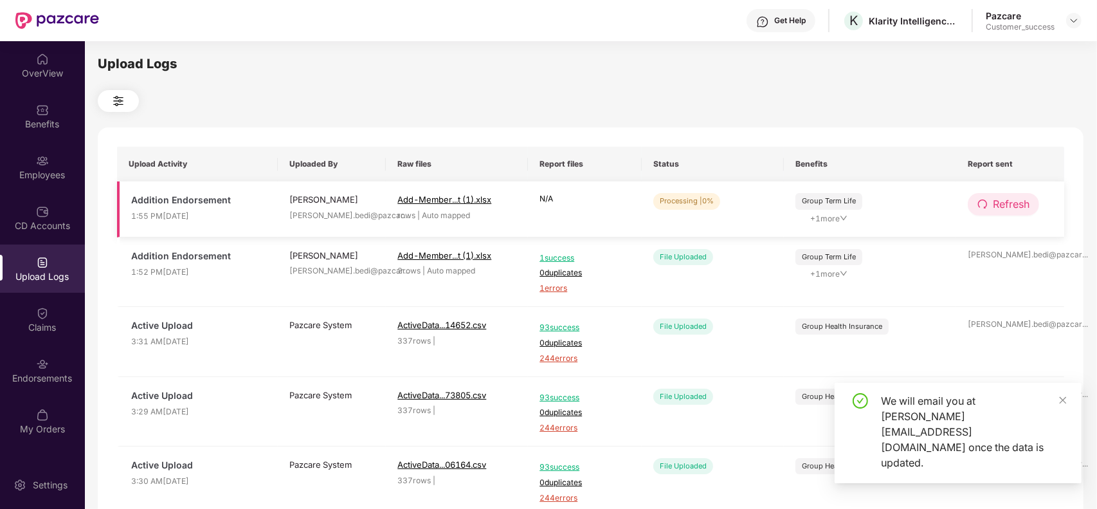
click at [997, 194] on button "Refresh" at bounding box center [1003, 204] width 71 height 23
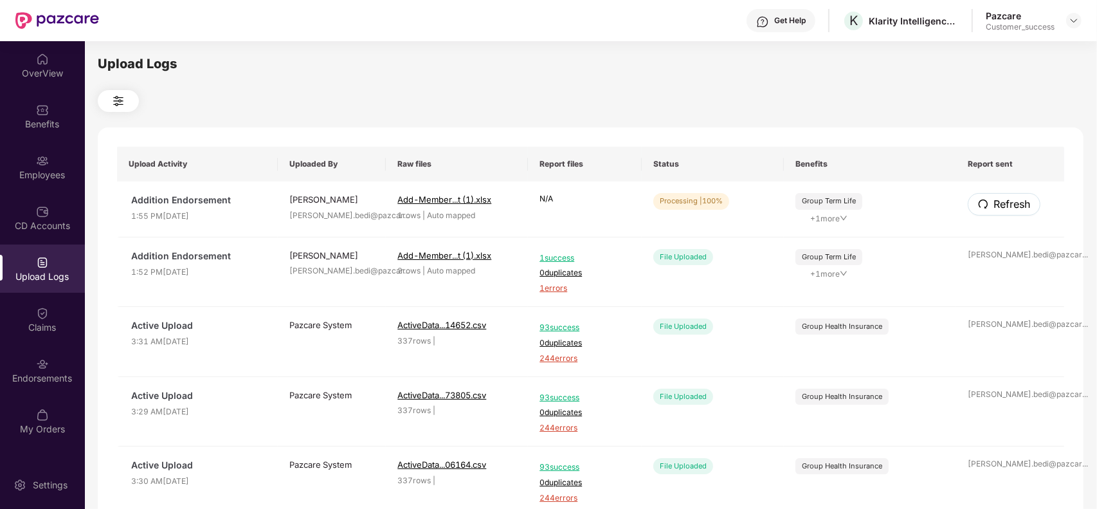
click at [997, 194] on button "Refresh" at bounding box center [1004, 204] width 73 height 23
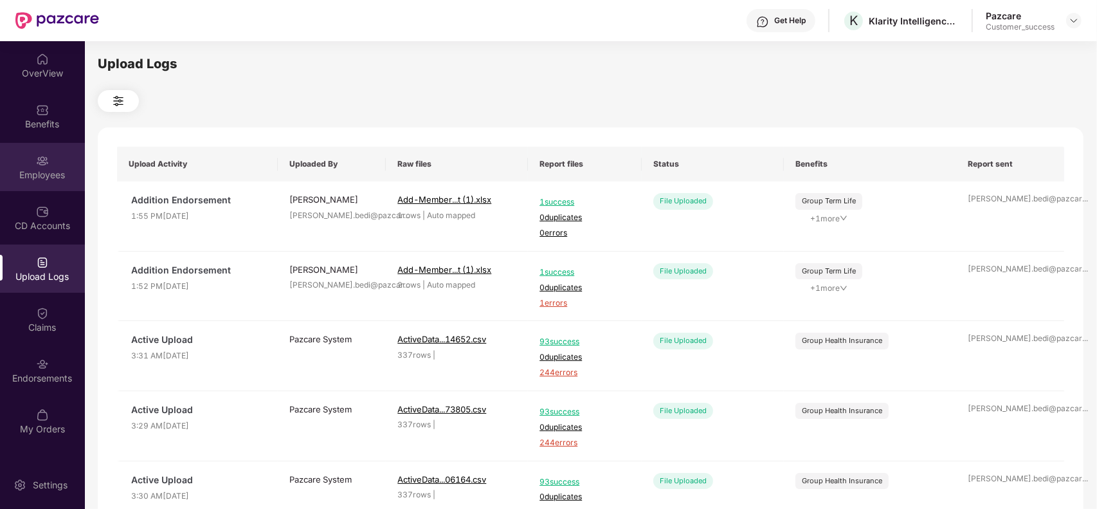
click at [46, 163] on img at bounding box center [42, 160] width 13 height 13
